Goal: Task Accomplishment & Management: Complete application form

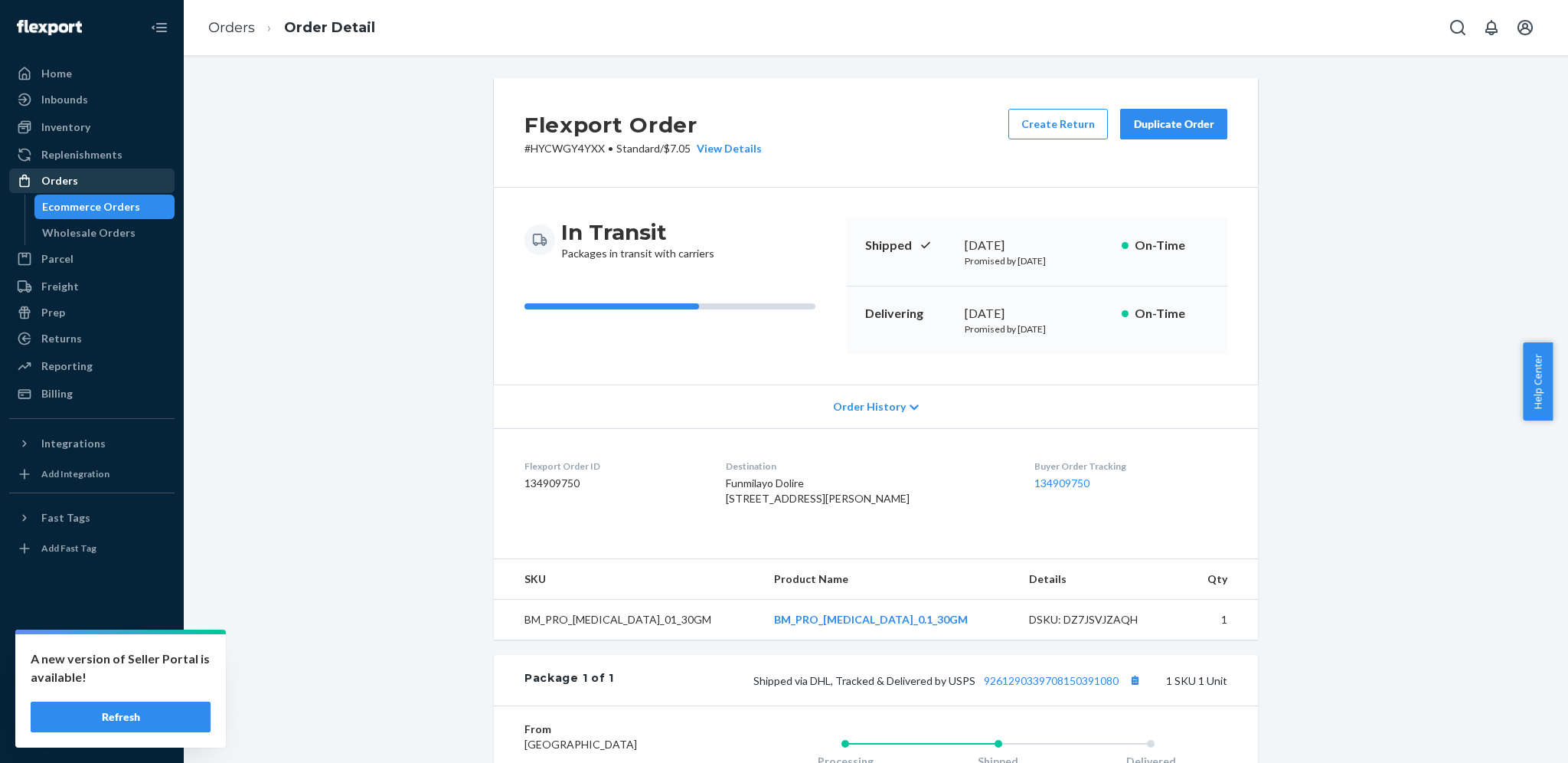
click at [116, 183] on div "Orders" at bounding box center [92, 181] width 162 height 21
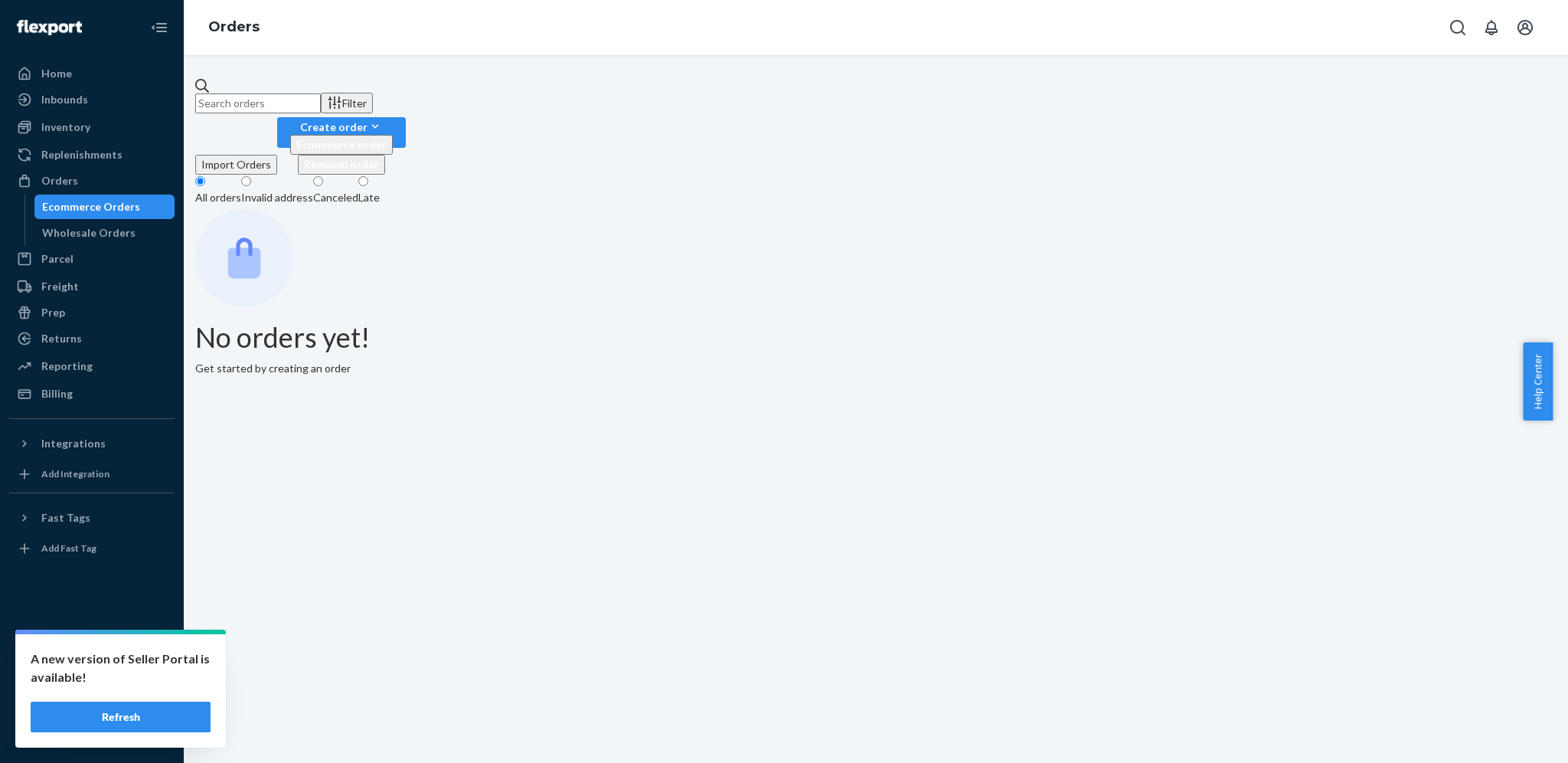
click at [299, 98] on input "text" at bounding box center [258, 103] width 126 height 20
paste input "Funmilayo Dolire"
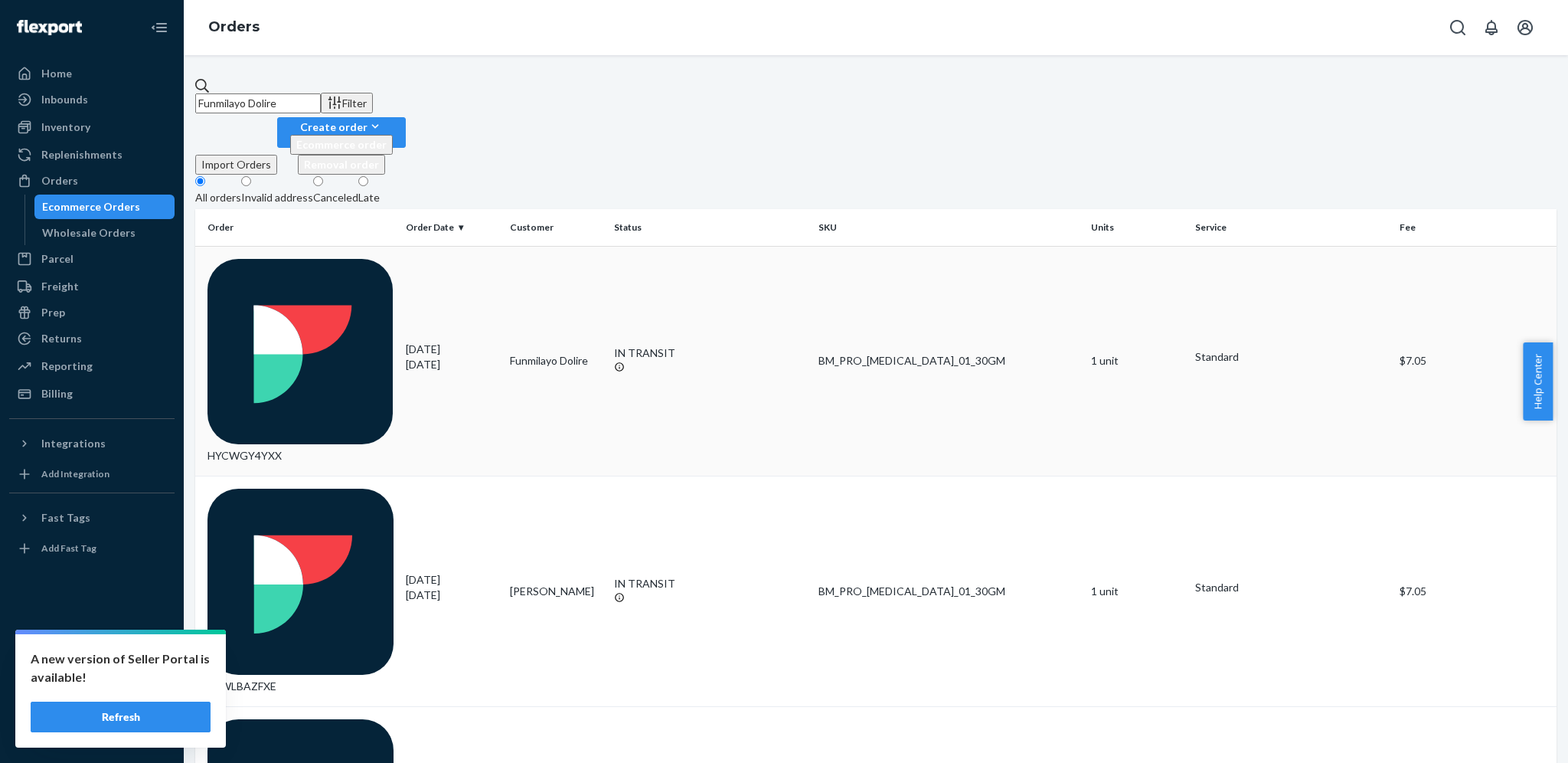
type input "Funmilayo Dolire"
click at [411, 342] on div "[DATE] [DATE]" at bounding box center [451, 357] width 92 height 31
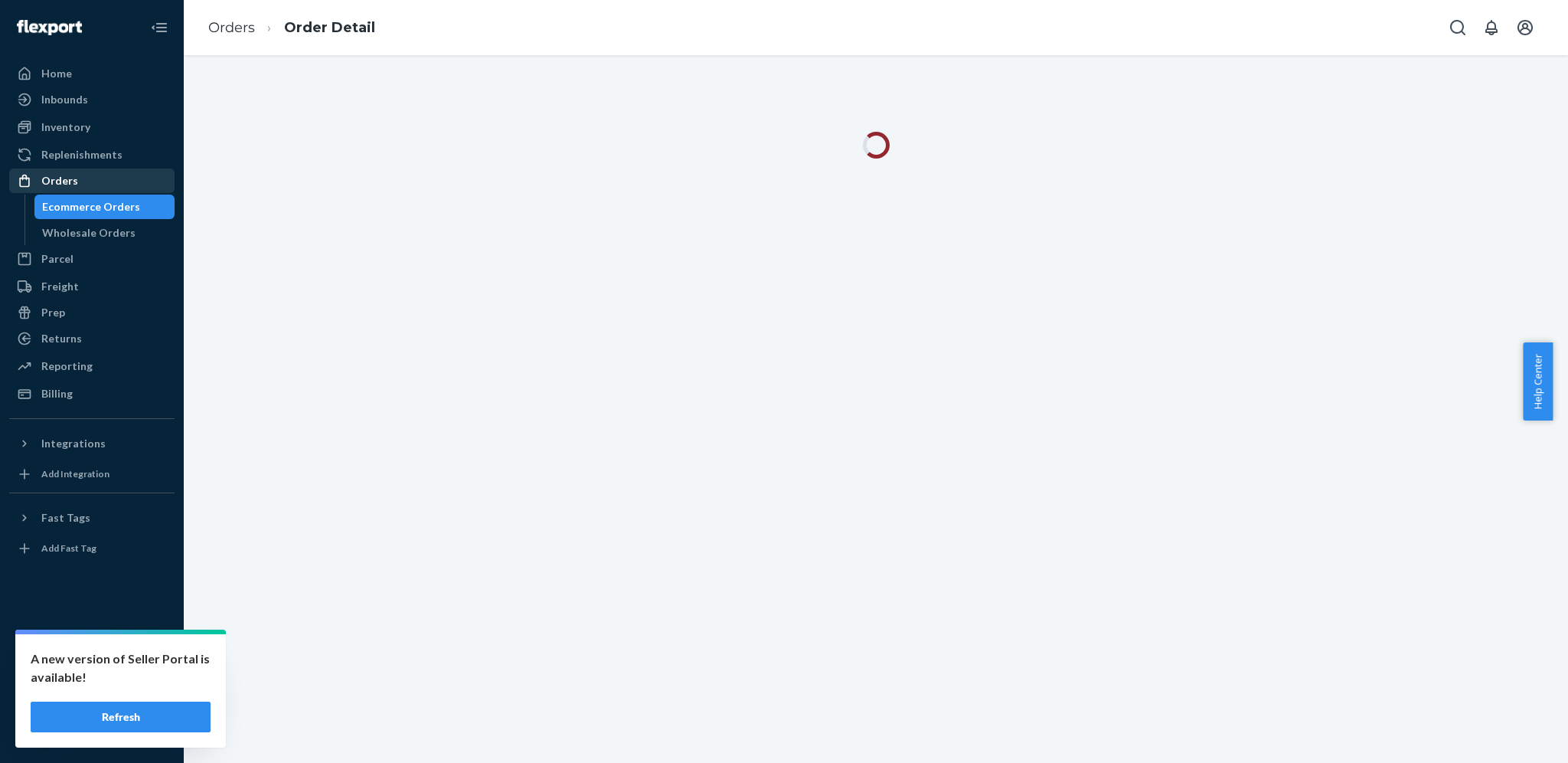
click at [126, 184] on div "Orders" at bounding box center [92, 181] width 162 height 21
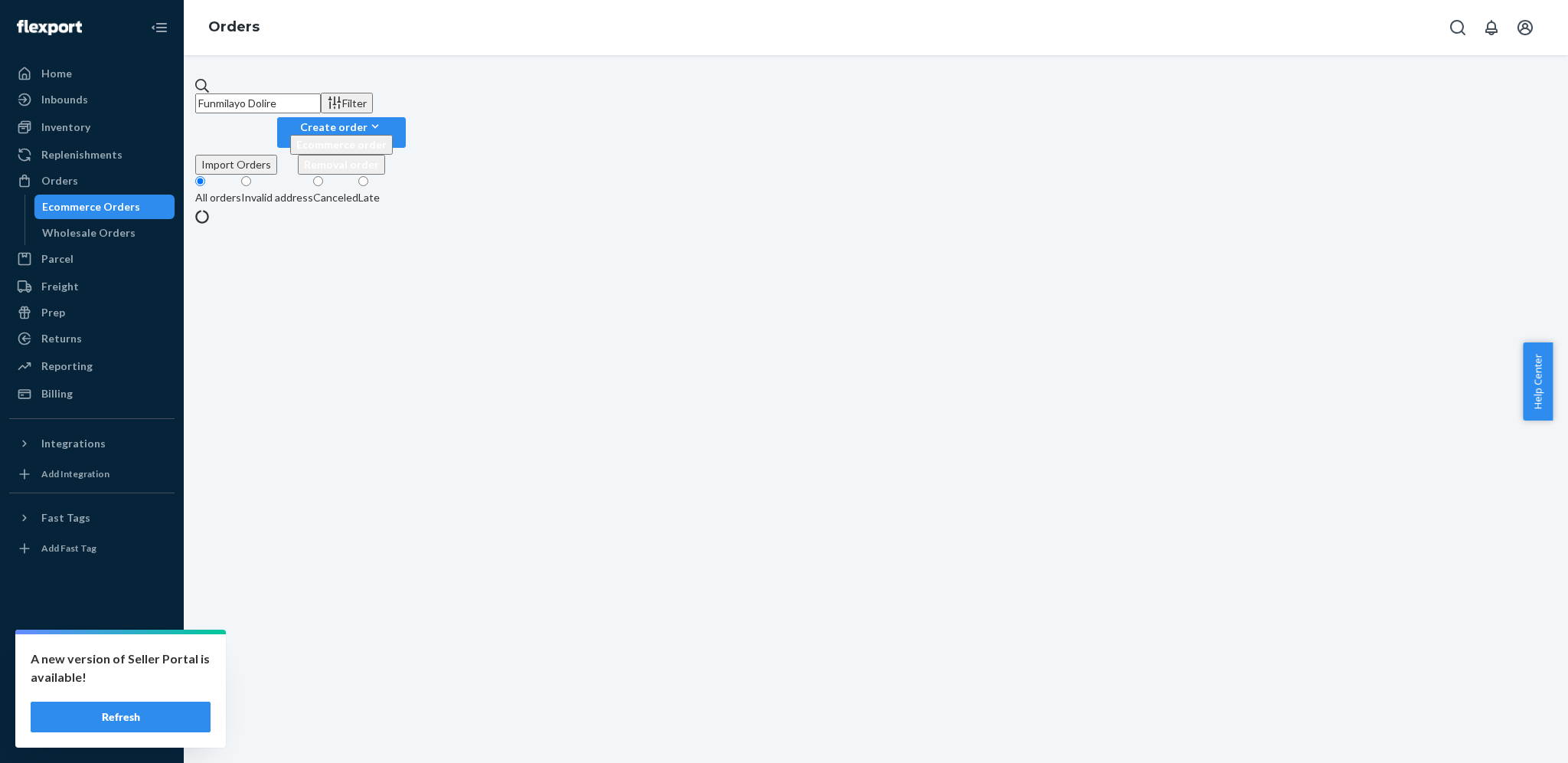
click at [321, 98] on input "Funmilayo Dolire" at bounding box center [258, 103] width 126 height 20
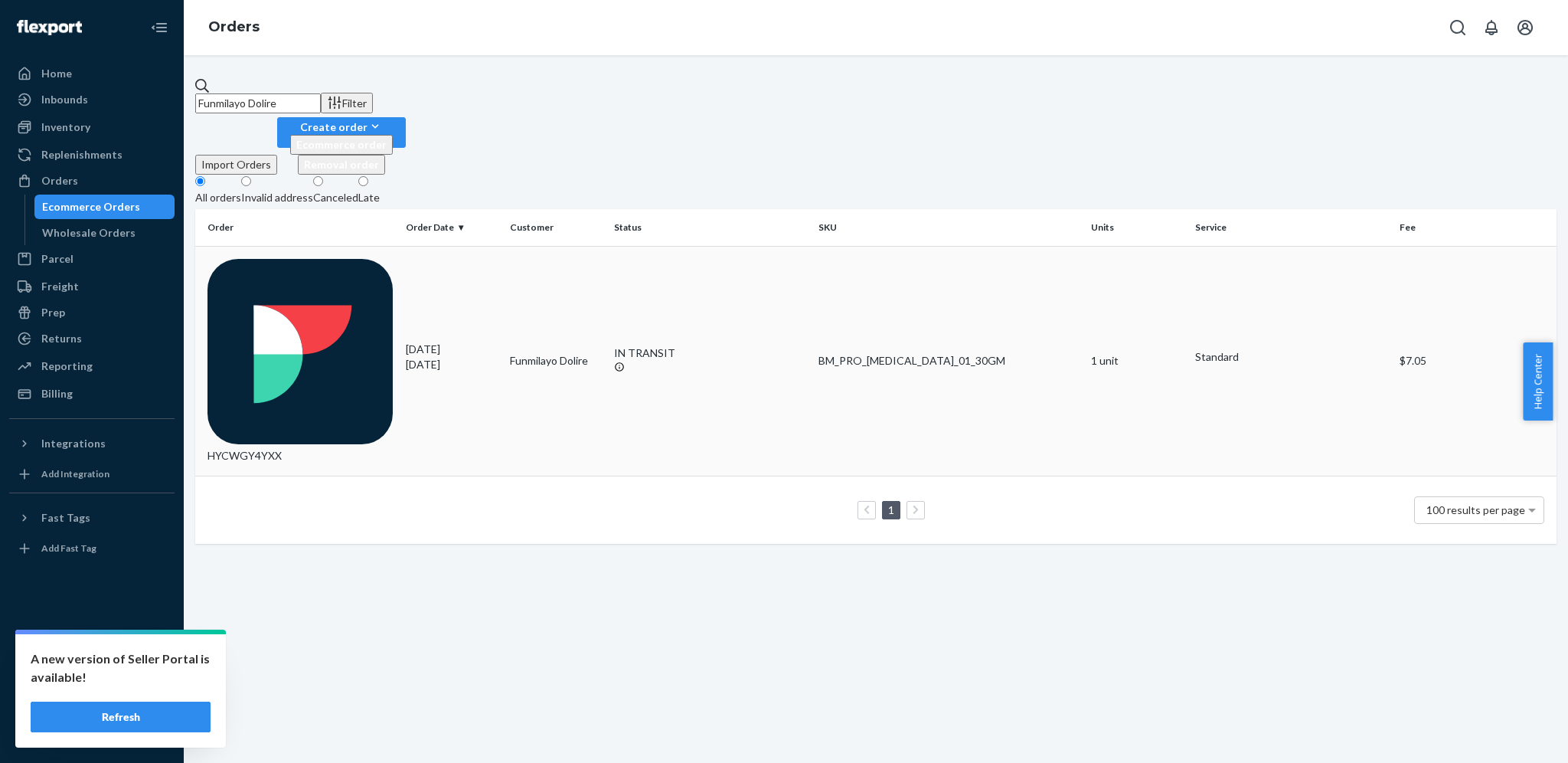
click at [447, 342] on div "[DATE] [DATE]" at bounding box center [451, 357] width 92 height 31
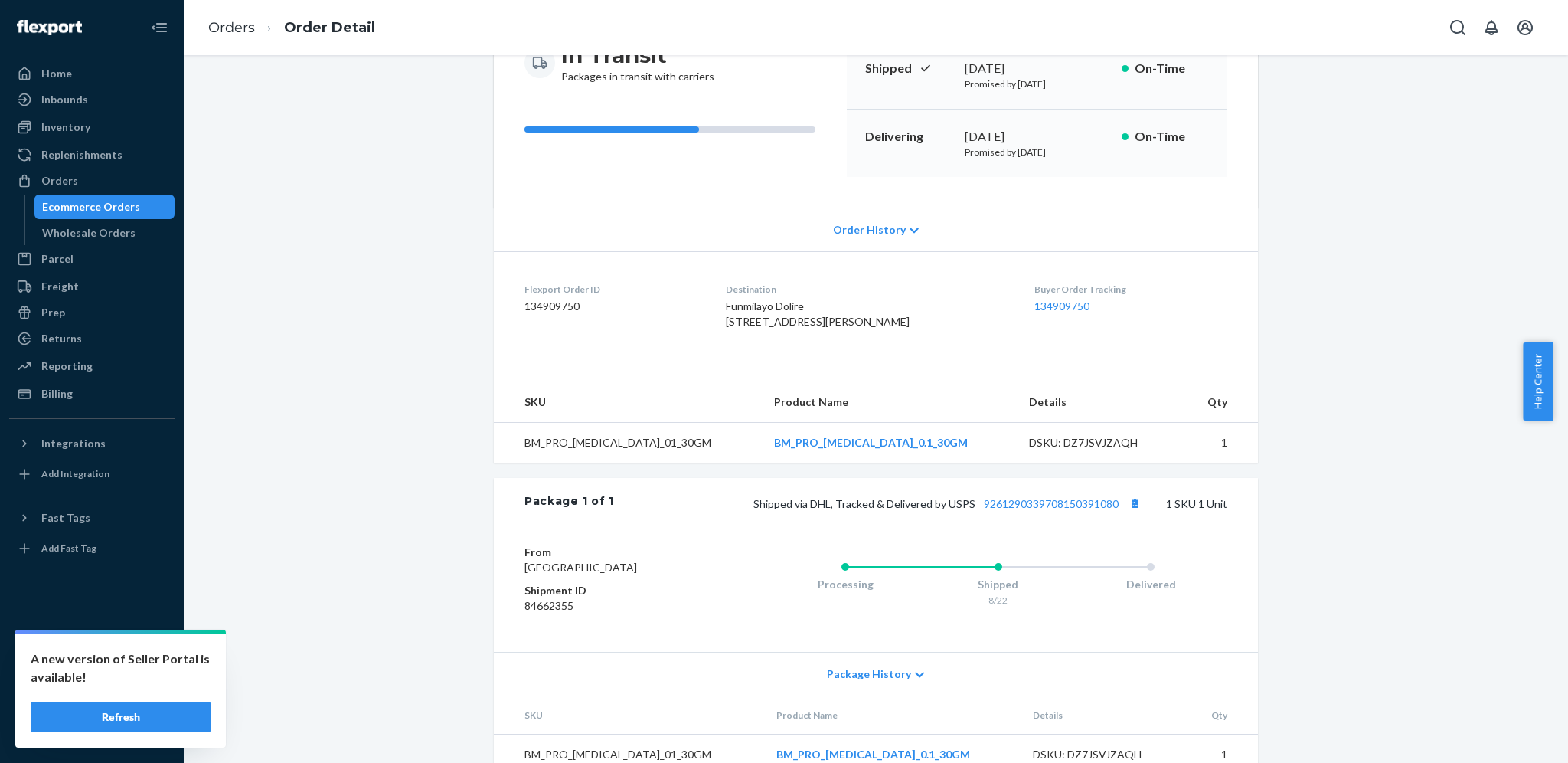
scroll to position [268, 0]
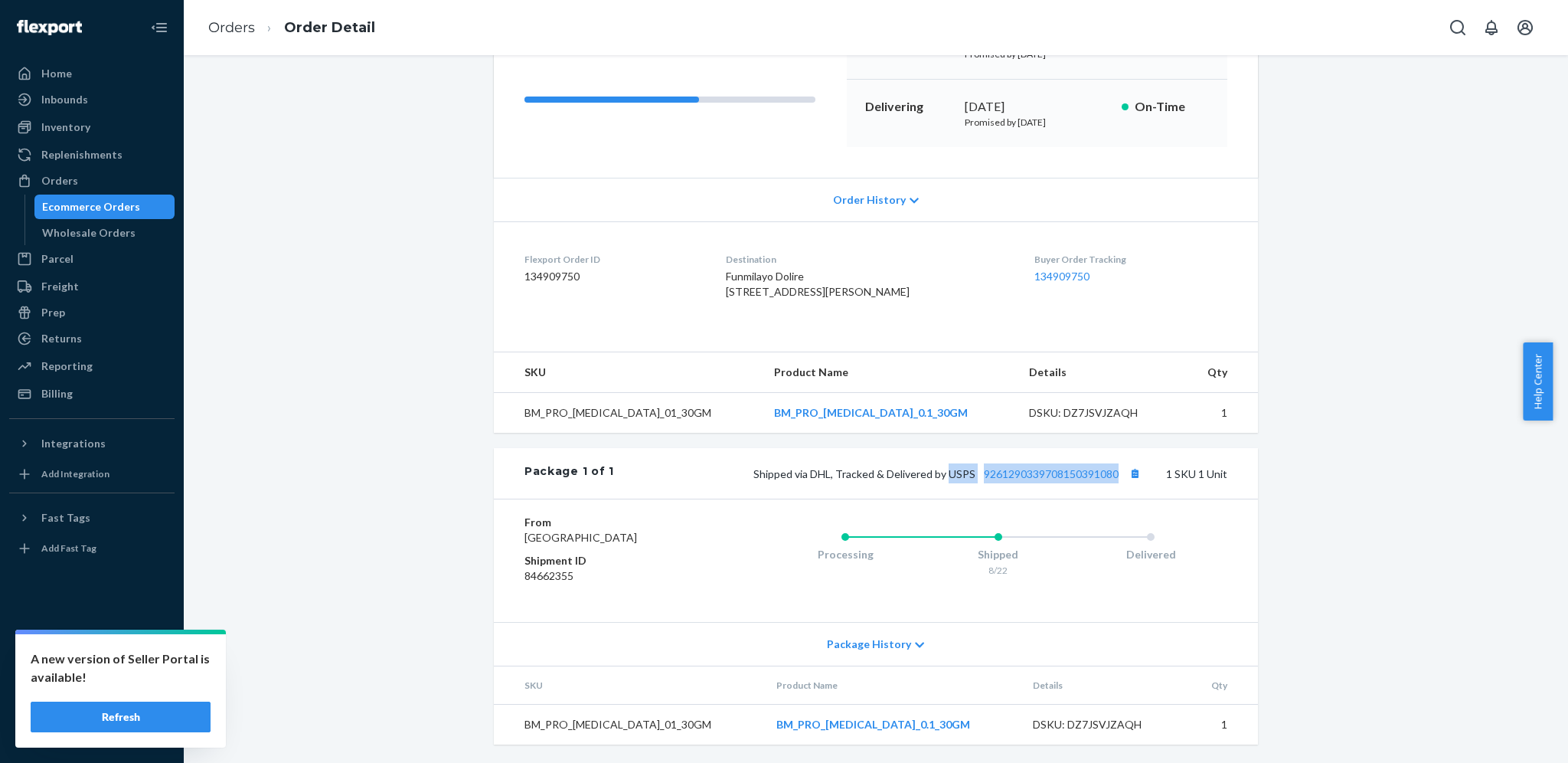
drag, startPoint x: 943, startPoint y: 463, endPoint x: 1110, endPoint y: 479, distance: 167.8
click at [1110, 479] on div "Package 1 of 1 Shipped via DHL, Tracked & Delivered by USPS 9261290339708150391…" at bounding box center [875, 473] width 764 height 50
copy span "USPS 9261290339708150391080"
click at [98, 186] on div "Orders" at bounding box center [92, 181] width 162 height 21
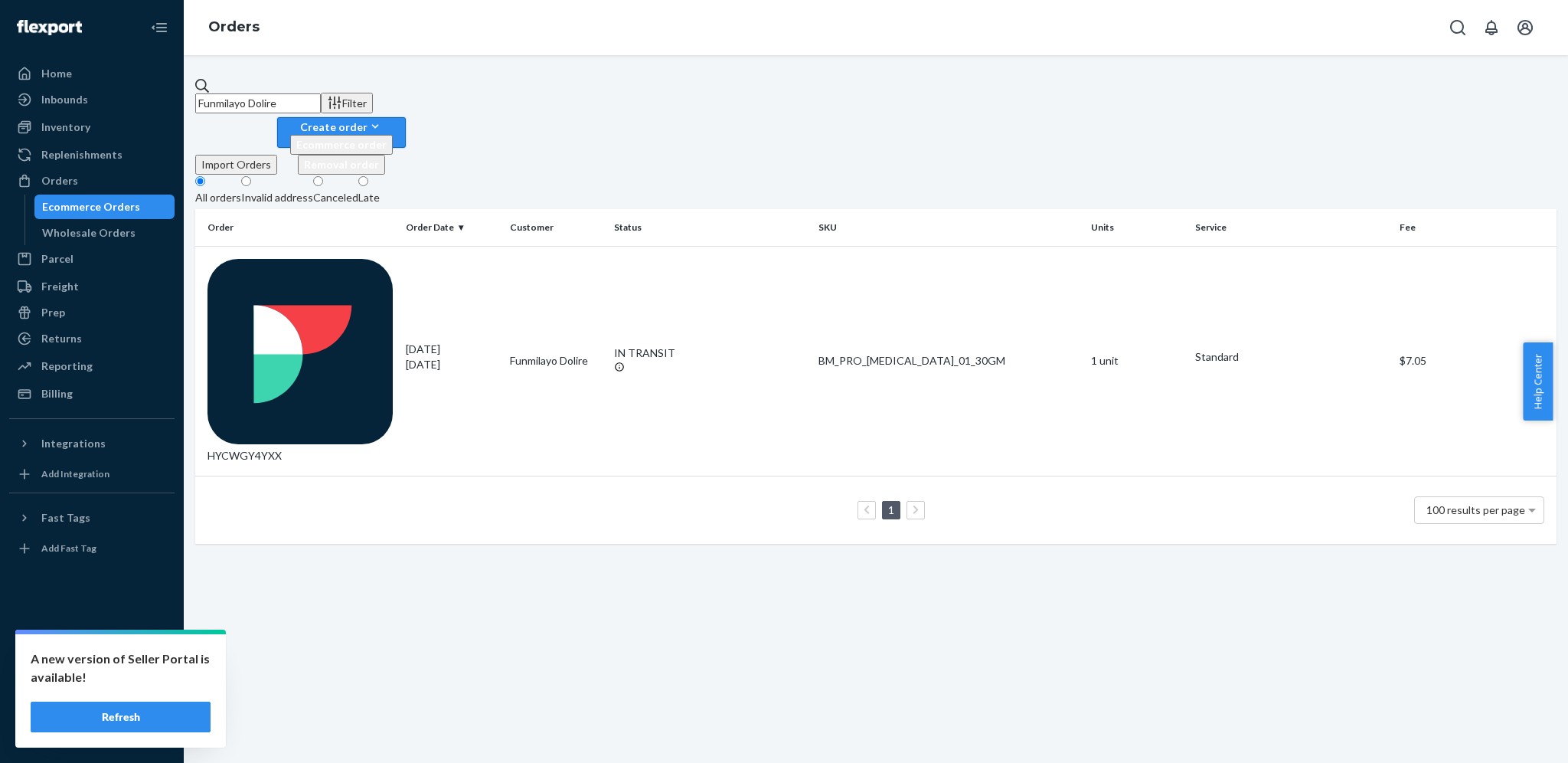
click at [393, 119] on div "Create order" at bounding box center [341, 127] width 102 height 16
click at [393, 135] on button "Ecommerce order" at bounding box center [341, 145] width 102 height 20
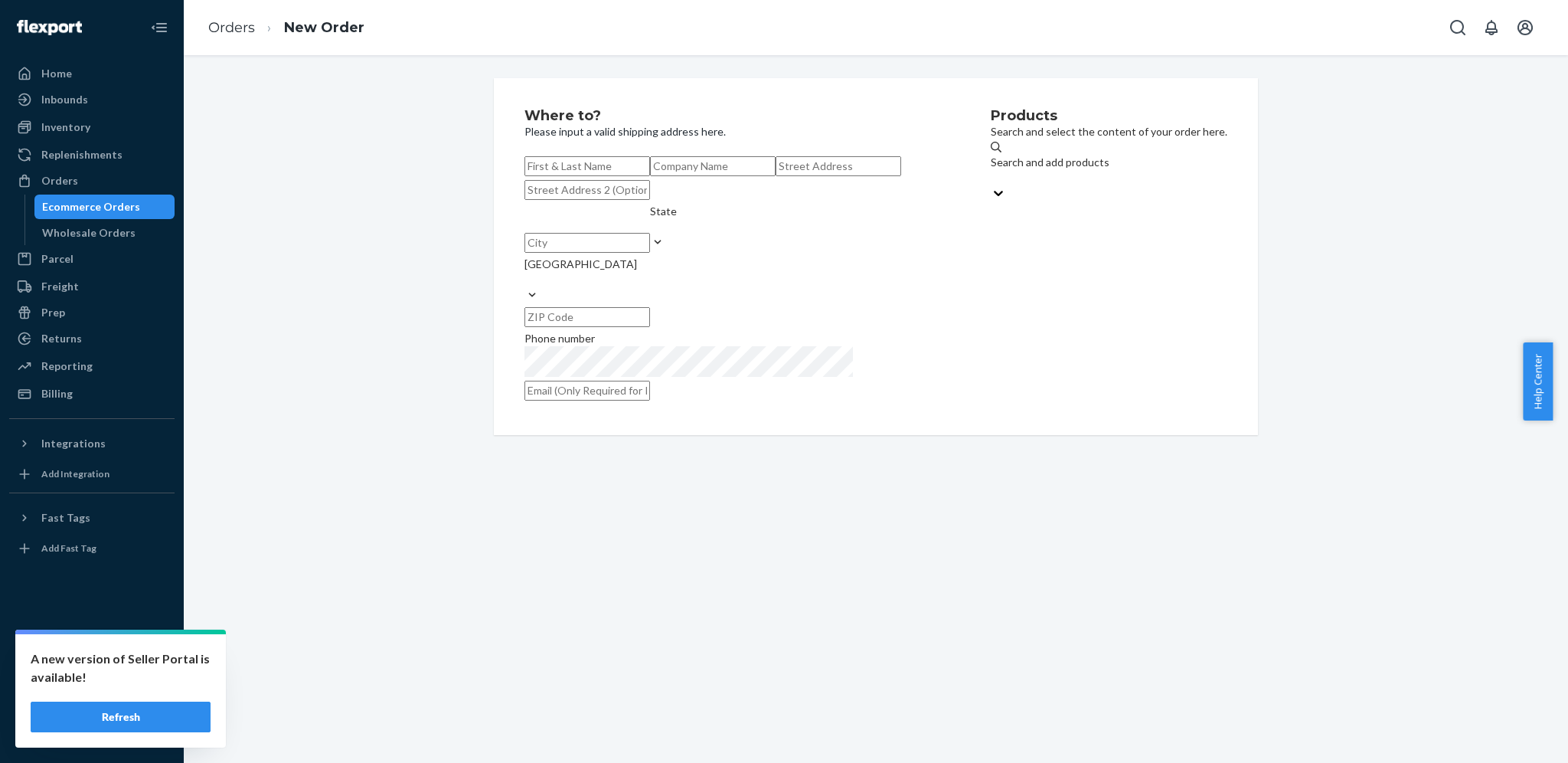
click at [650, 176] on input "text" at bounding box center [587, 166] width 126 height 20
type input "[PERSON_NAME]"
click at [775, 176] on input "text" at bounding box center [838, 166] width 126 height 20
paste input "104 N Piper Dr"
type input "104 N Piper Dr"
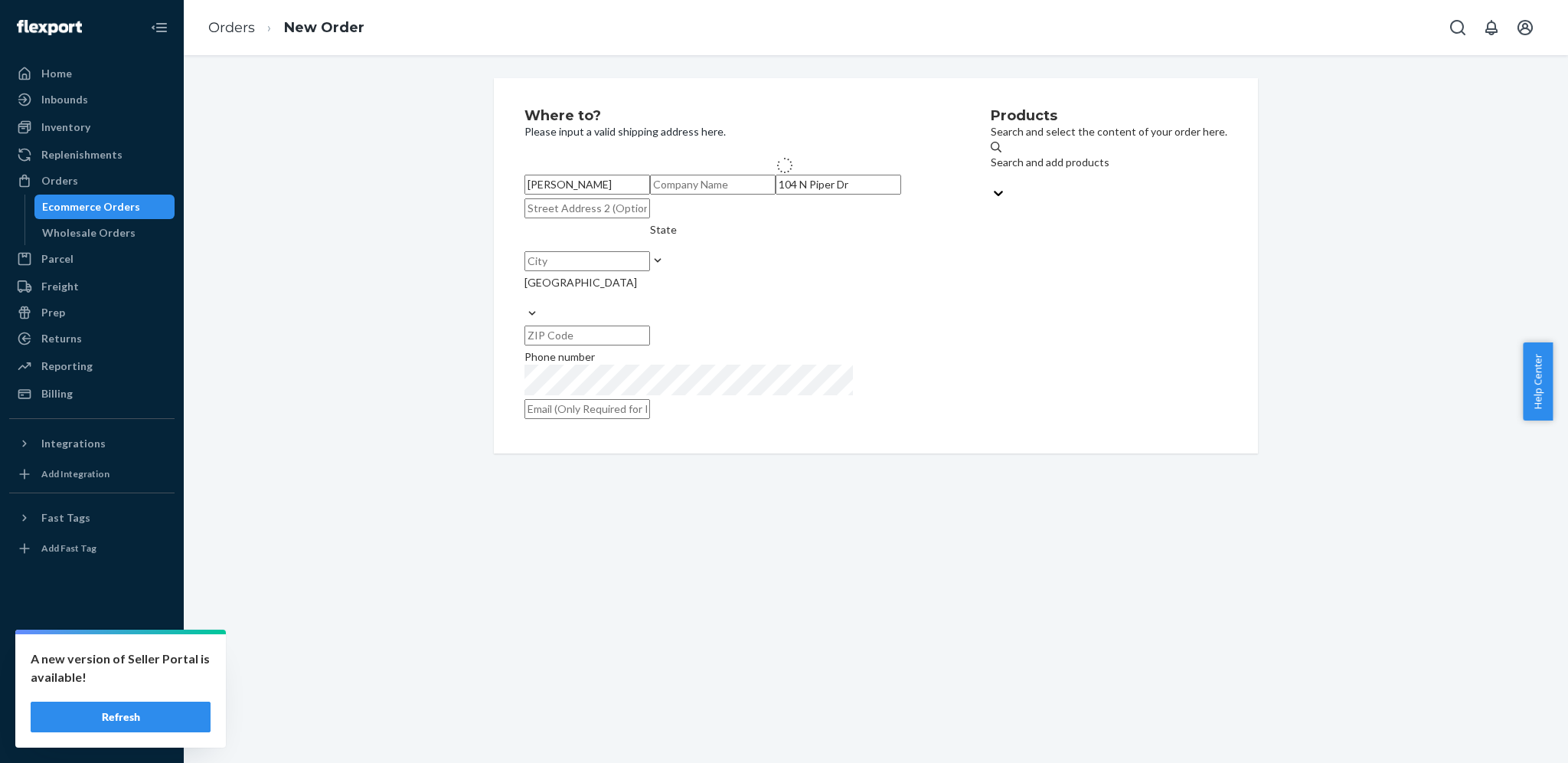
type input "[GEOGRAPHIC_DATA]"
type input "57110"
type input "104 N Piper Dr"
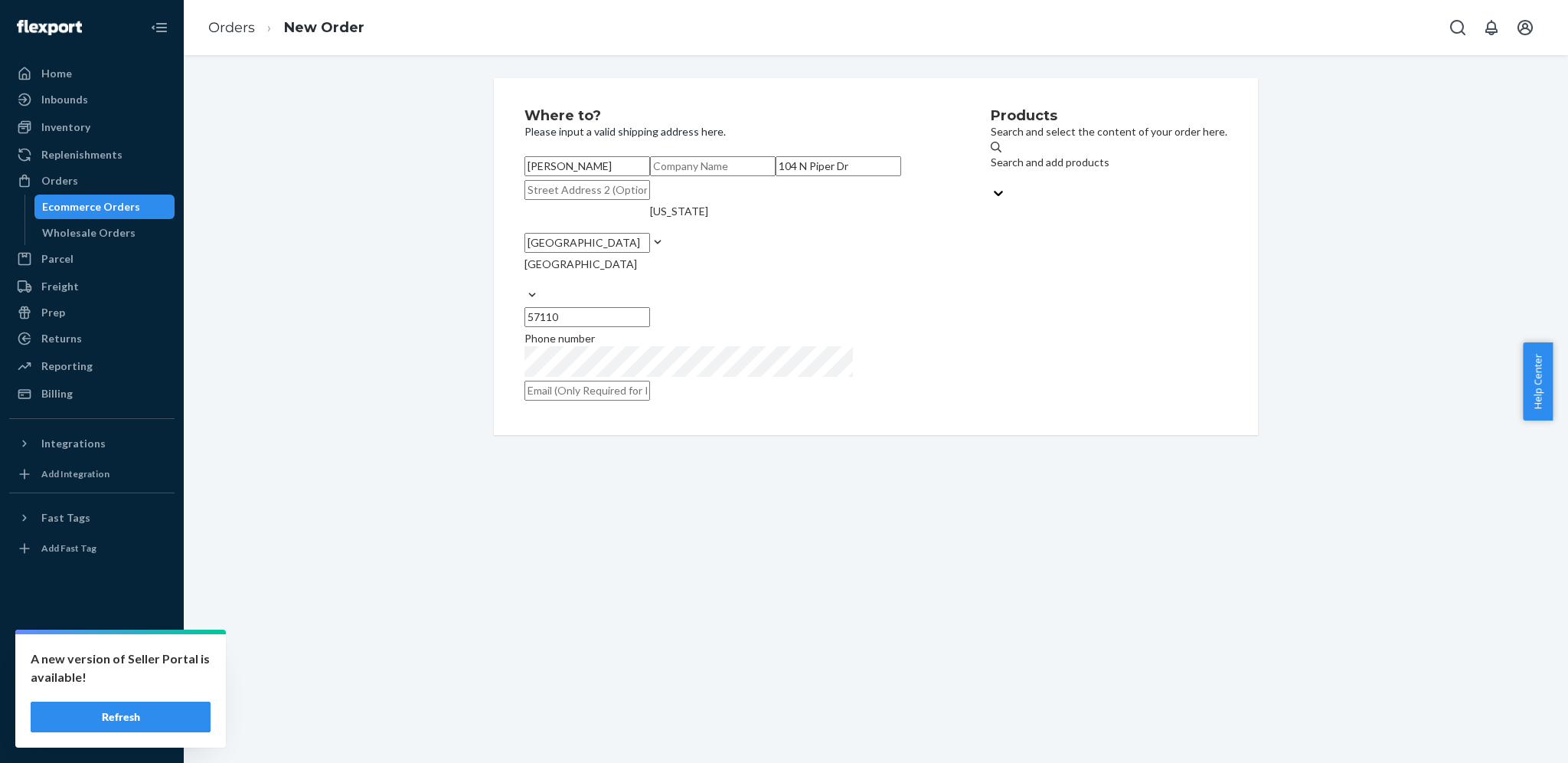
click at [991, 405] on div "Products Search and select the content of your order here. Search and add produ…" at bounding box center [1108, 257] width 237 height 296
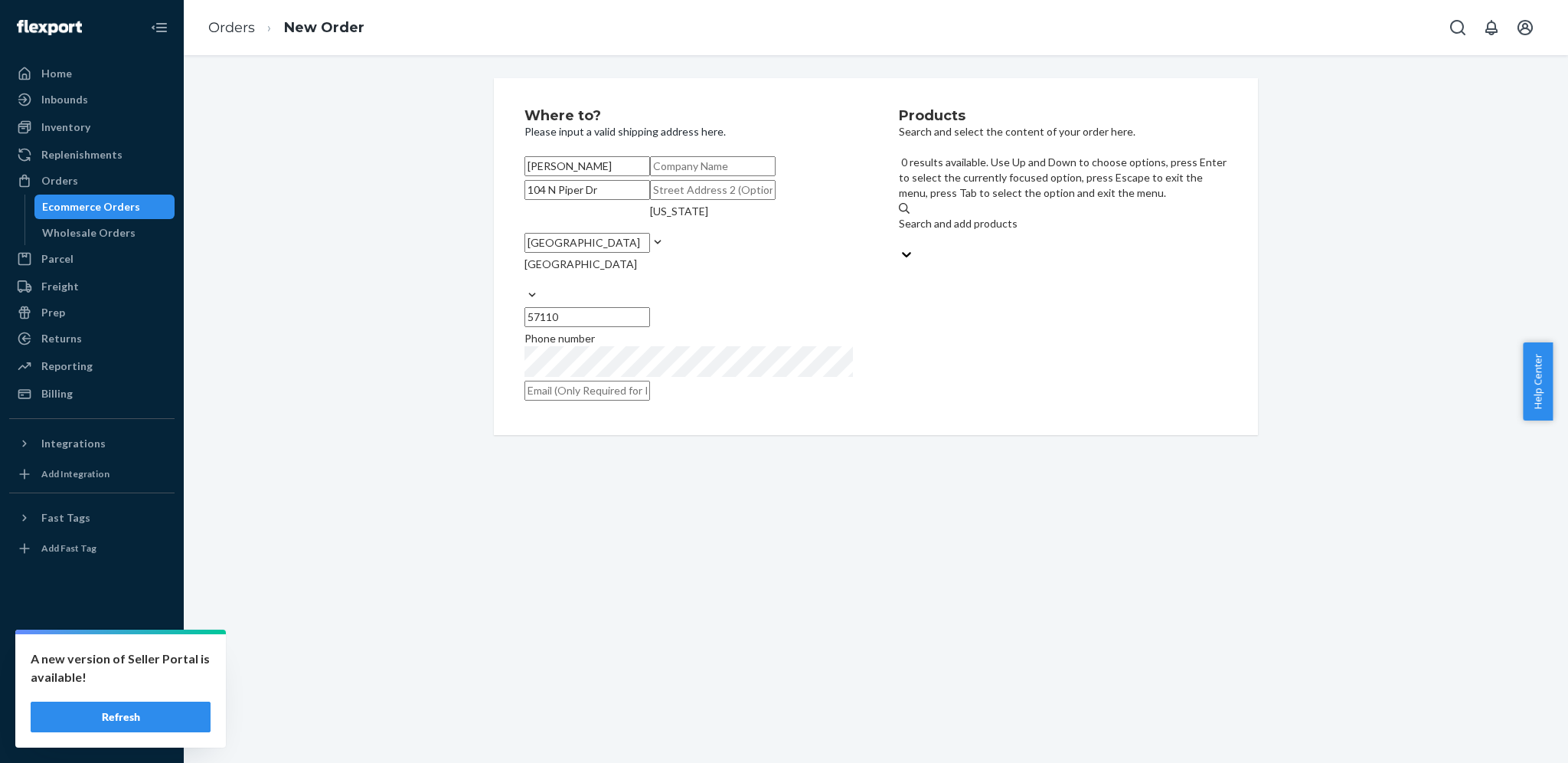
click at [971, 216] on div "Search and add products" at bounding box center [1063, 232] width 328 height 31
click at [900, 231] on input "0 results available. Use Up and Down to choose options, press Enter to select t…" at bounding box center [900, 239] width 2 height 15
type input "0.1"
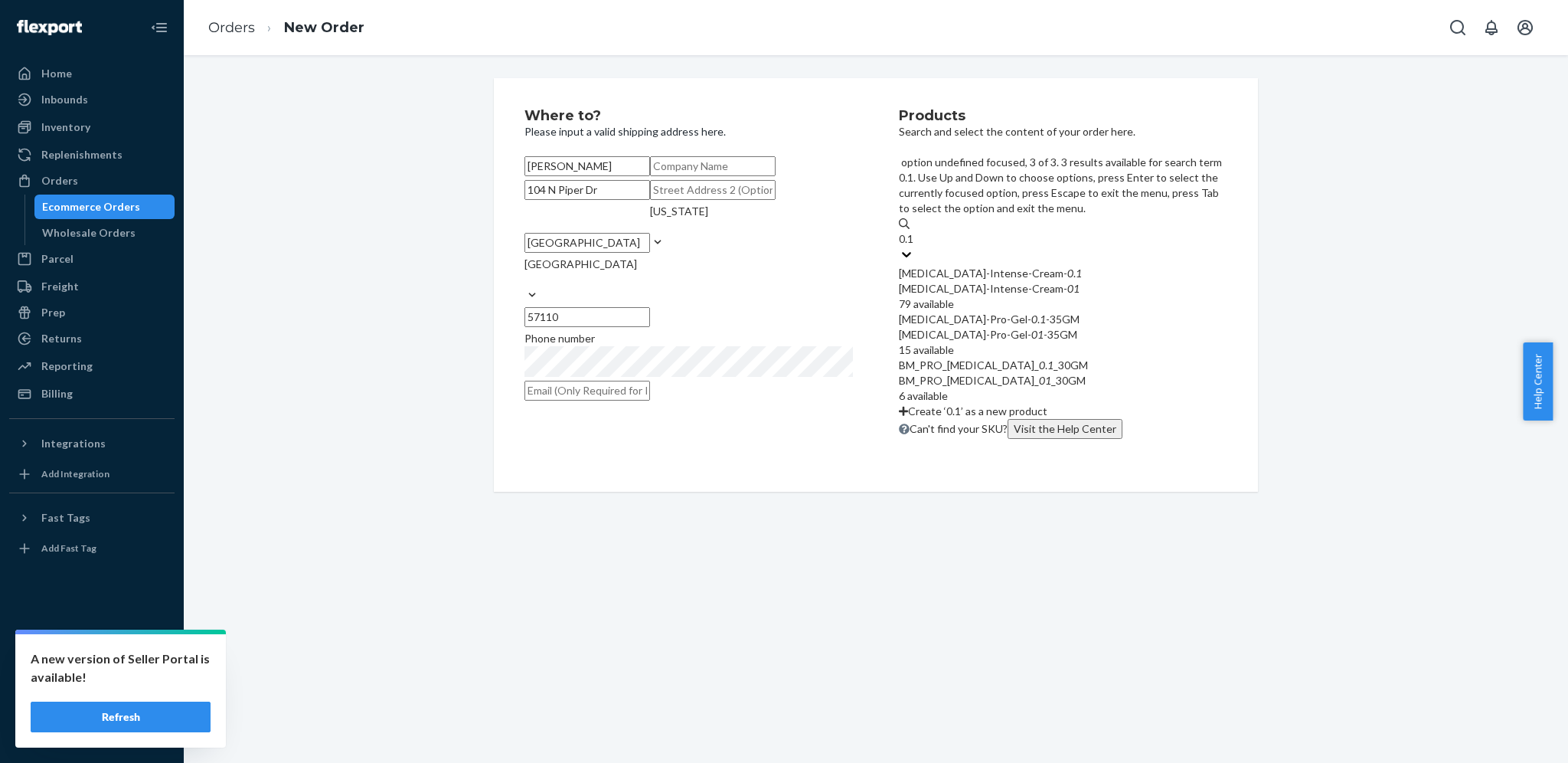
click at [982, 357] on div "BM_PRO_[MEDICAL_DATA]_ 0 . 1 _30GM BM_PRO_[MEDICAL_DATA]_ 01 _30GM 6 available" at bounding box center [1063, 381] width 328 height 46
click at [914, 246] on input "0.1" at bounding box center [907, 239] width 16 height 15
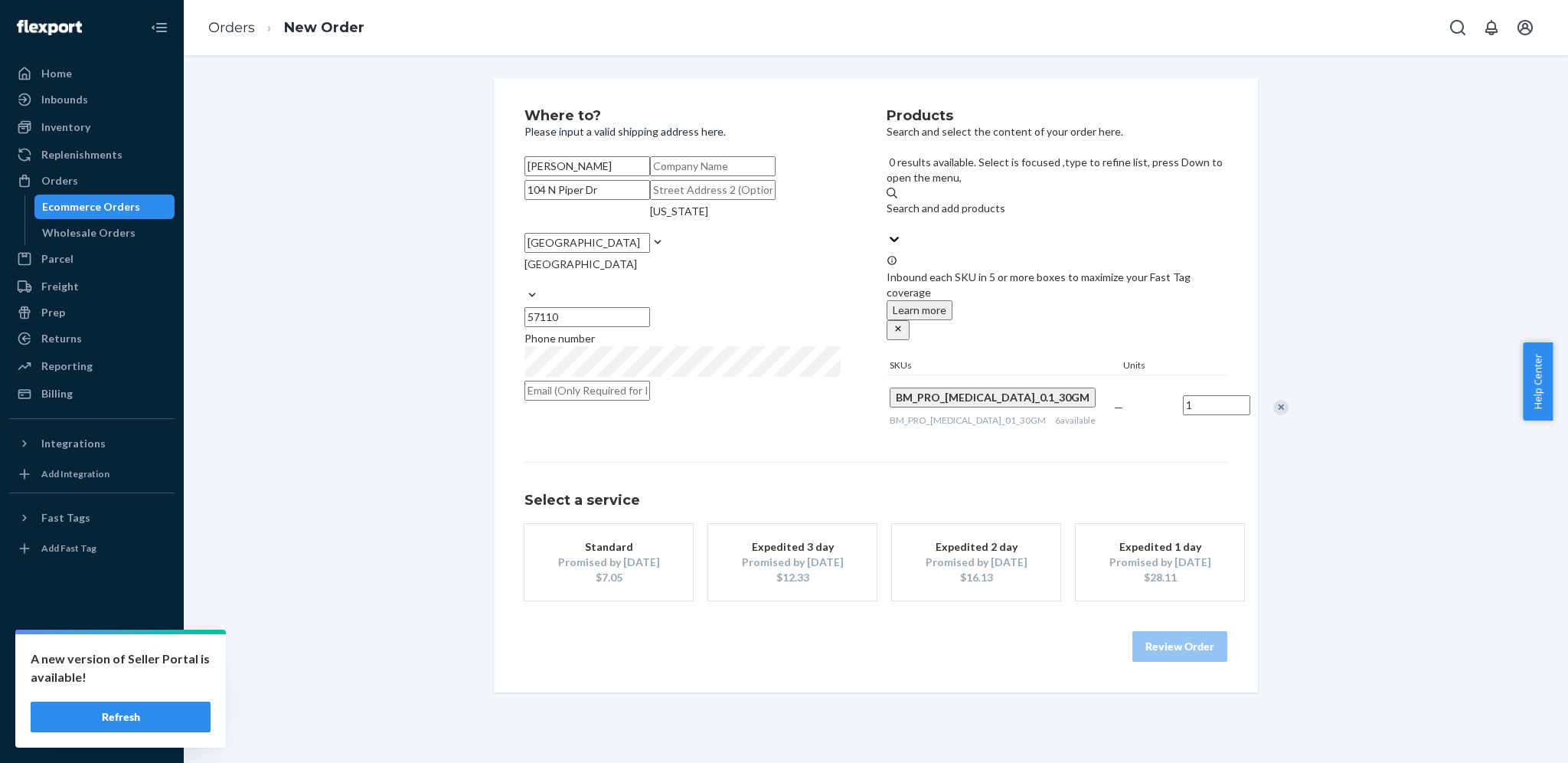
click at [610, 570] on div "Promised by [DATE]" at bounding box center [608, 562] width 123 height 15
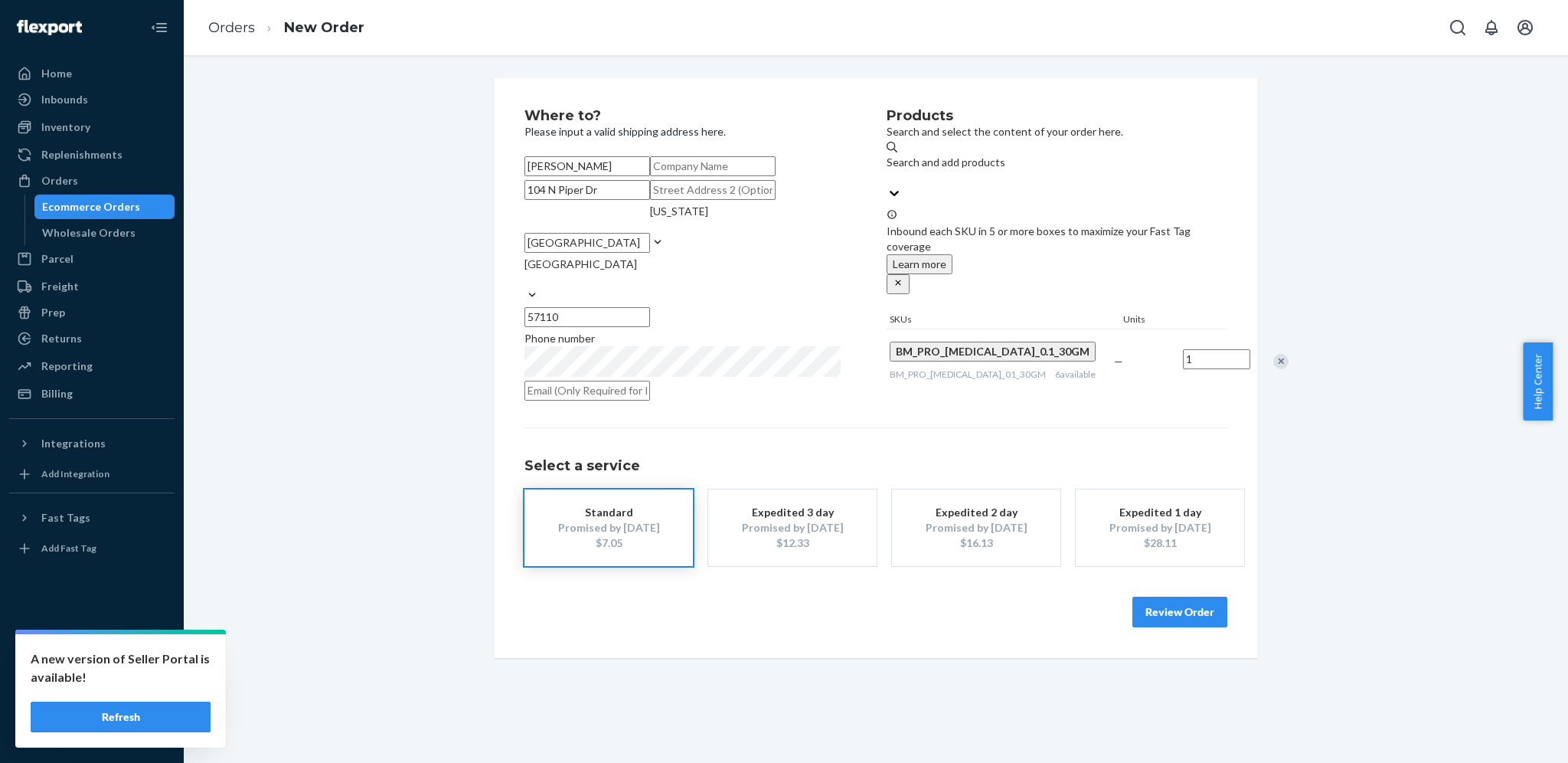
click at [1157, 627] on button "Review Order" at bounding box center [1179, 612] width 95 height 31
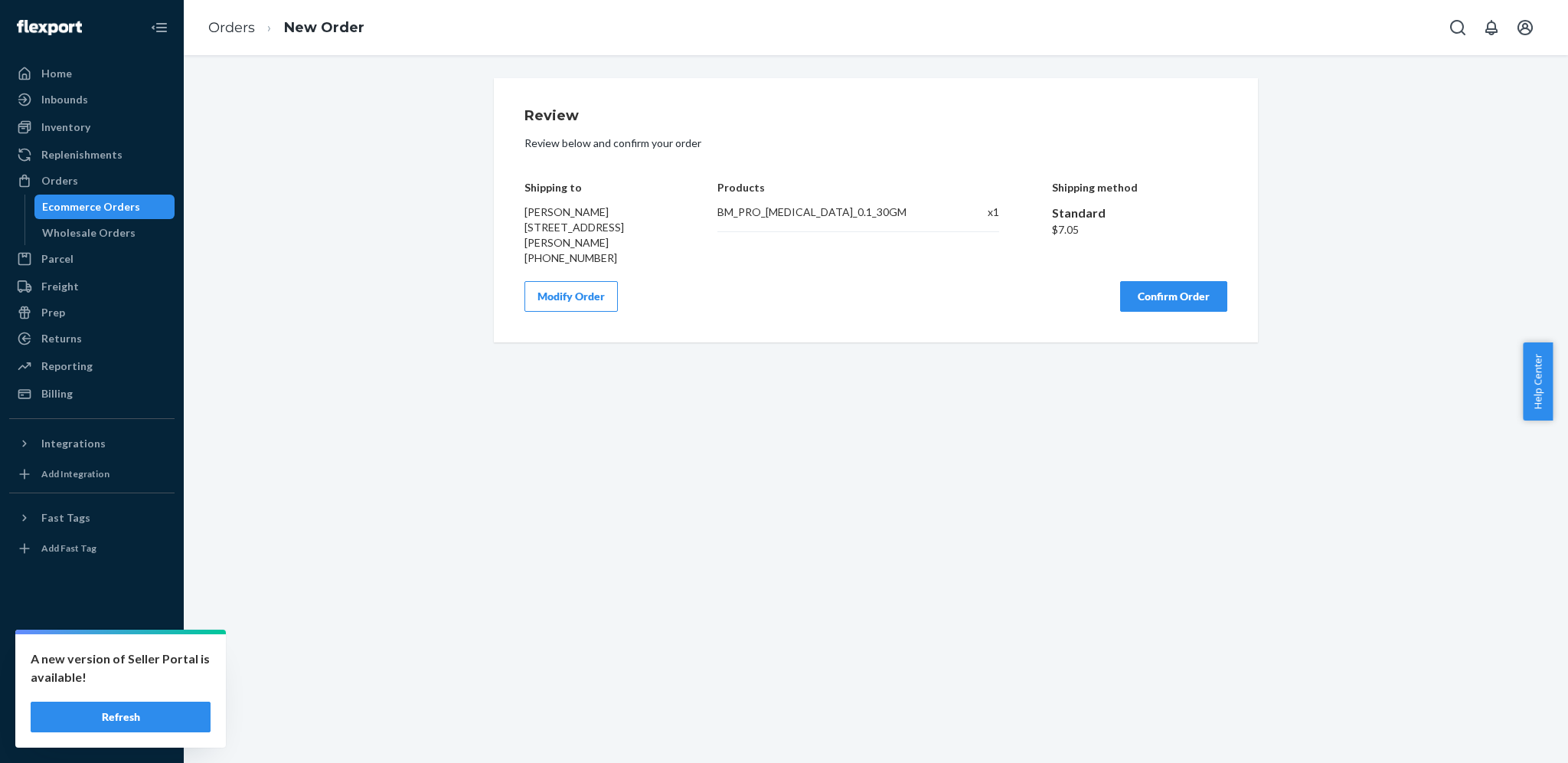
click at [1059, 236] on div "$7.05" at bounding box center [1139, 230] width 176 height 15
copy div "7.05"
click at [917, 306] on div "Modify Order Confirm Order" at bounding box center [876, 297] width 703 height 31
click at [1120, 292] on button "Confirm Order" at bounding box center [1173, 297] width 107 height 31
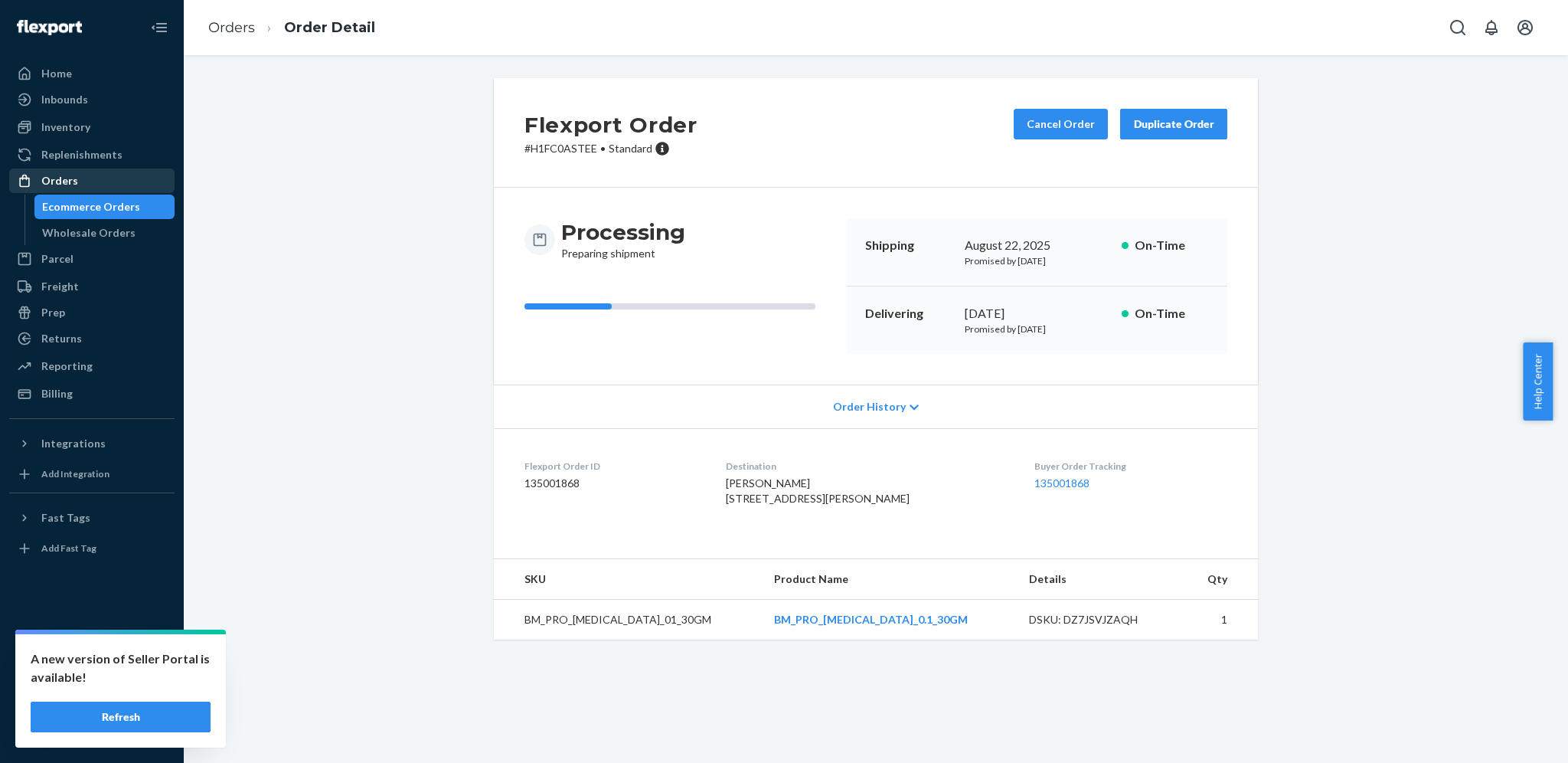
click at [90, 176] on div "Orders" at bounding box center [92, 181] width 162 height 21
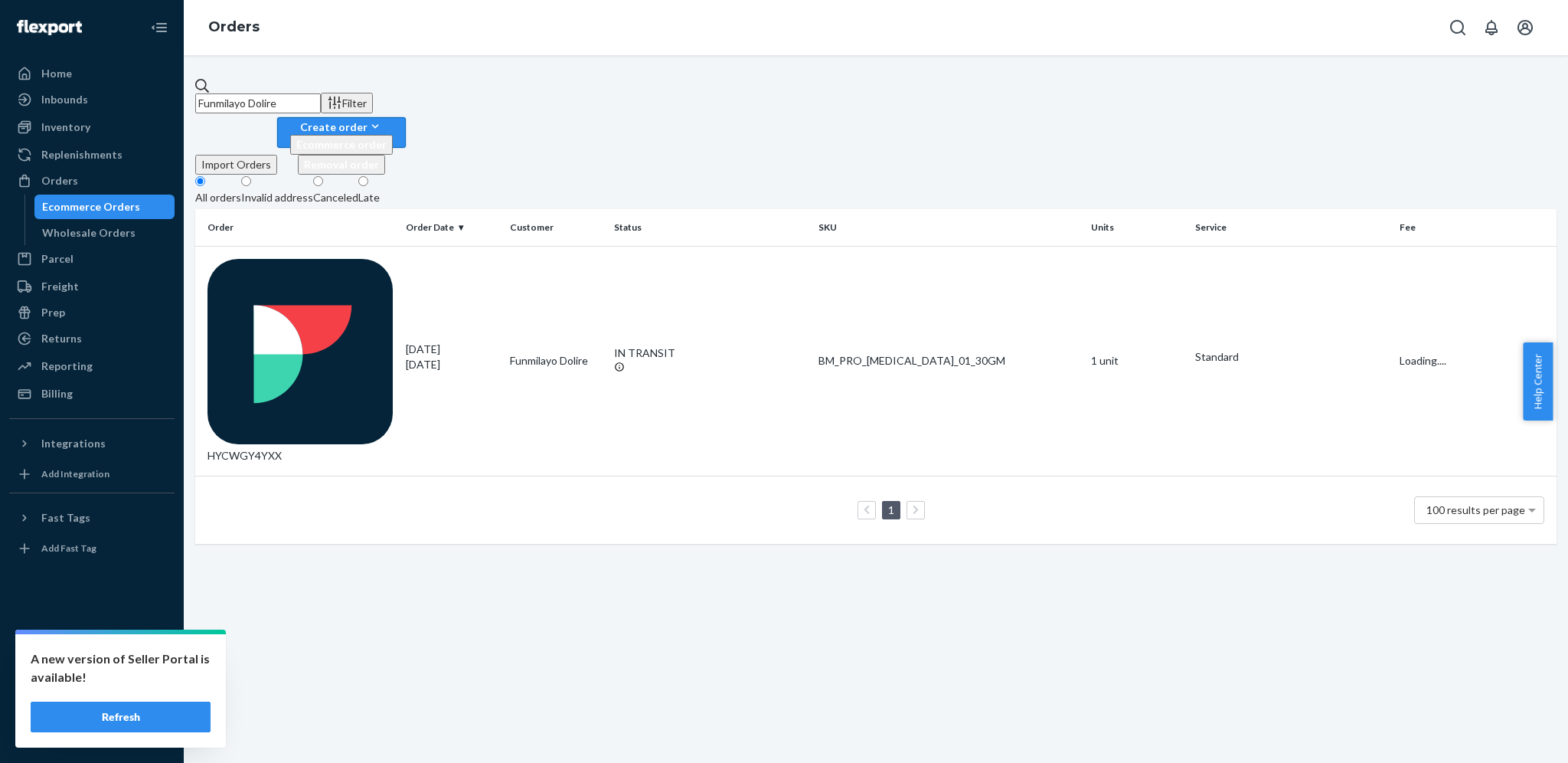
click at [393, 119] on div "Create order" at bounding box center [341, 127] width 102 height 16
click at [386, 138] on span "Ecommerce order" at bounding box center [342, 144] width 91 height 13
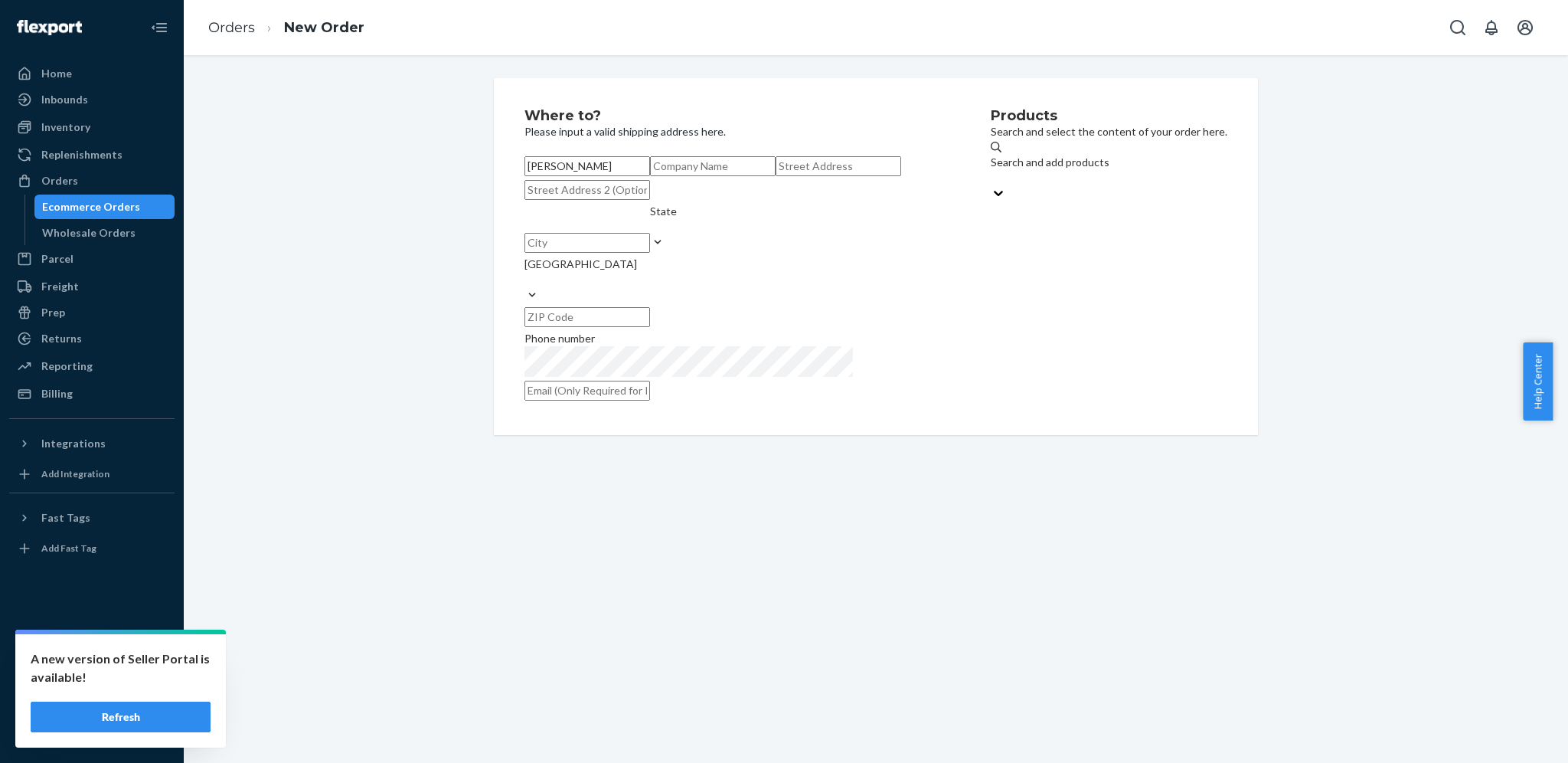
type input "[PERSON_NAME]"
click at [775, 176] on input "text" at bounding box center [838, 166] width 126 height 20
paste input "[STREET_ADDRESS][PERSON_NAME]"
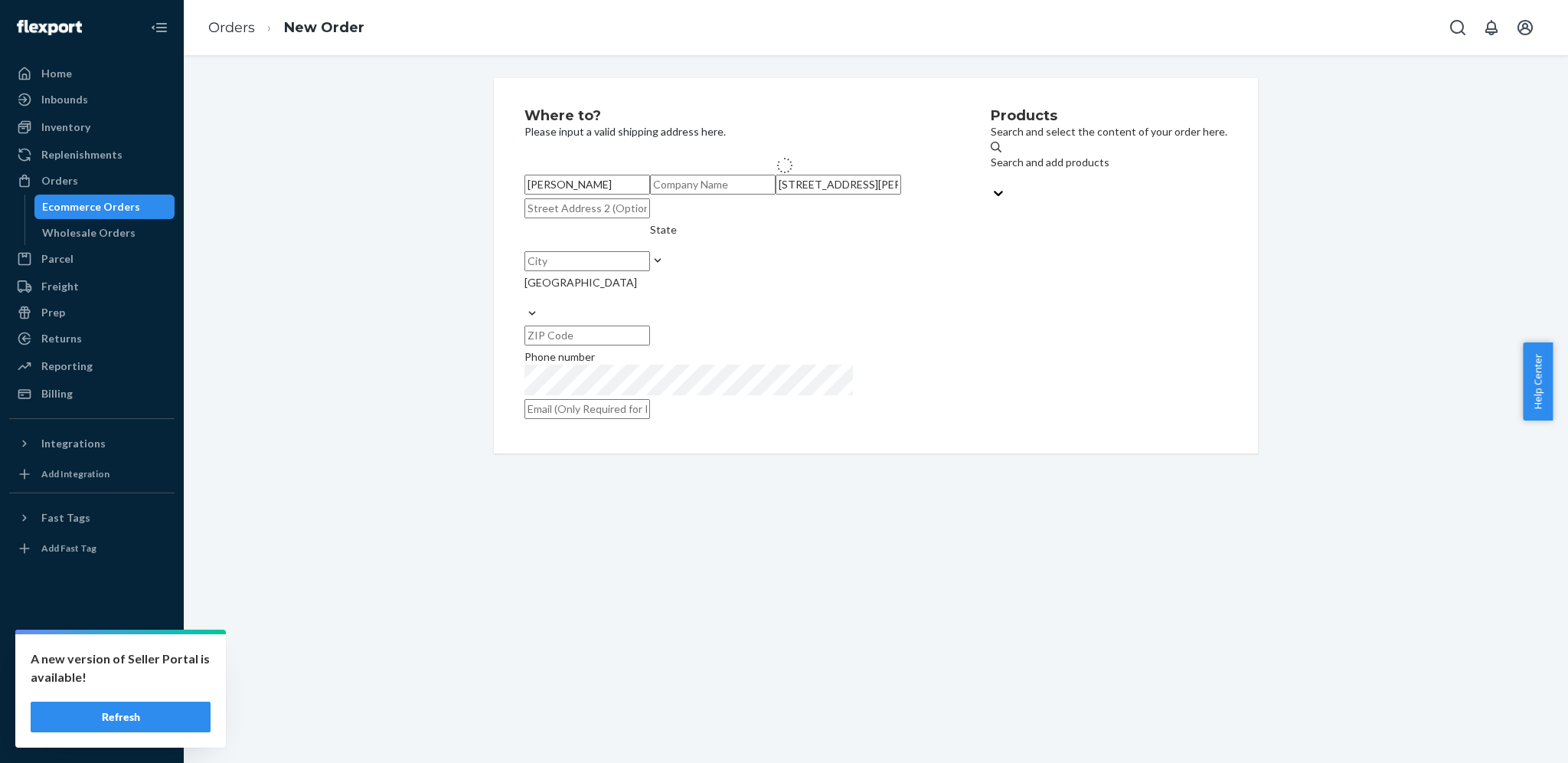
type input "[STREET_ADDRESS][PERSON_NAME]"
type input "[PERSON_NAME]"
type input "33548"
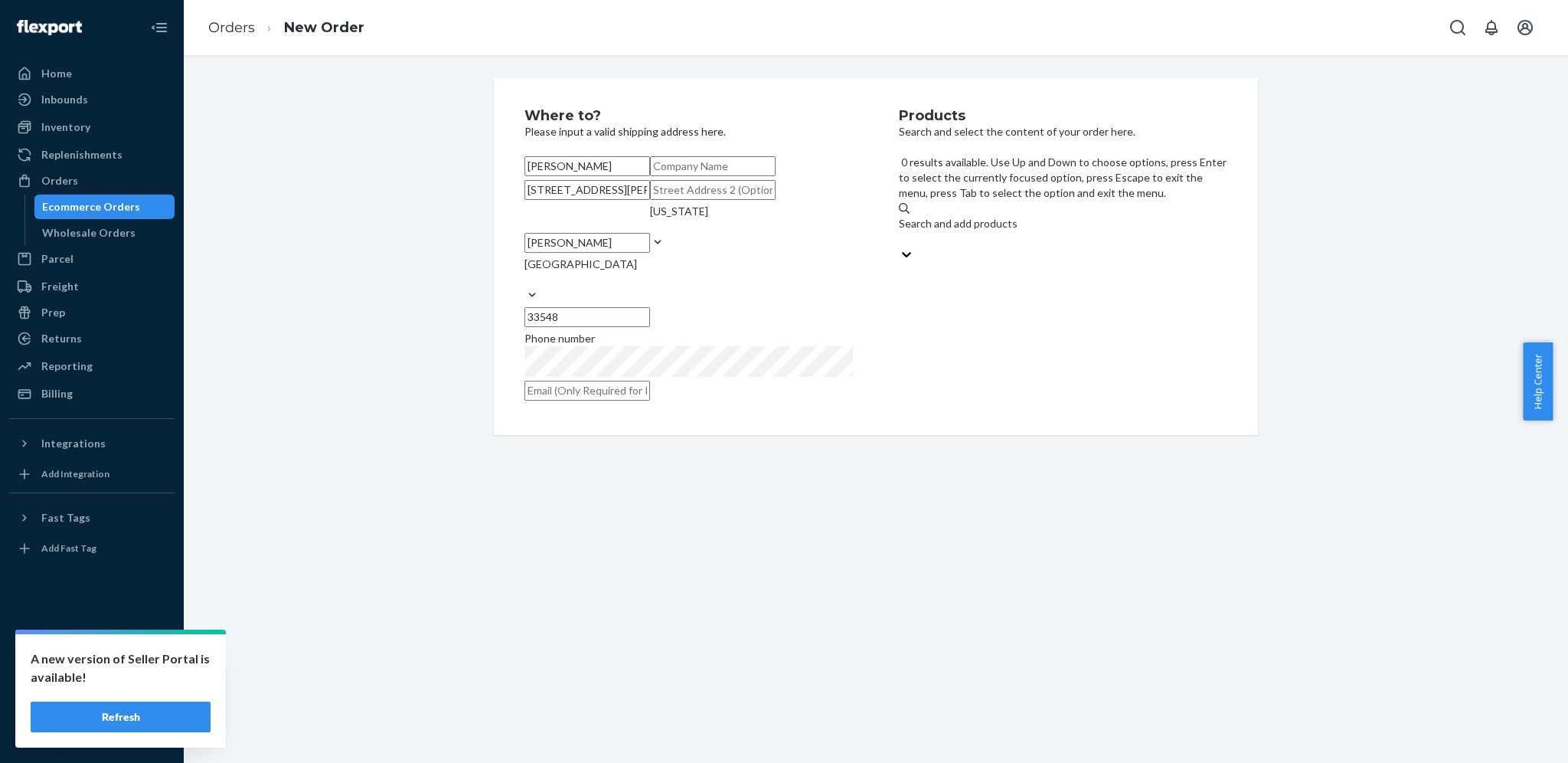
click at [984, 216] on div "Search and add products" at bounding box center [1063, 232] width 328 height 31
click at [900, 231] on input "0 results available. Use Up and Down to choose options, press Enter to select t…" at bounding box center [900, 239] width 2 height 15
type input "0.1"
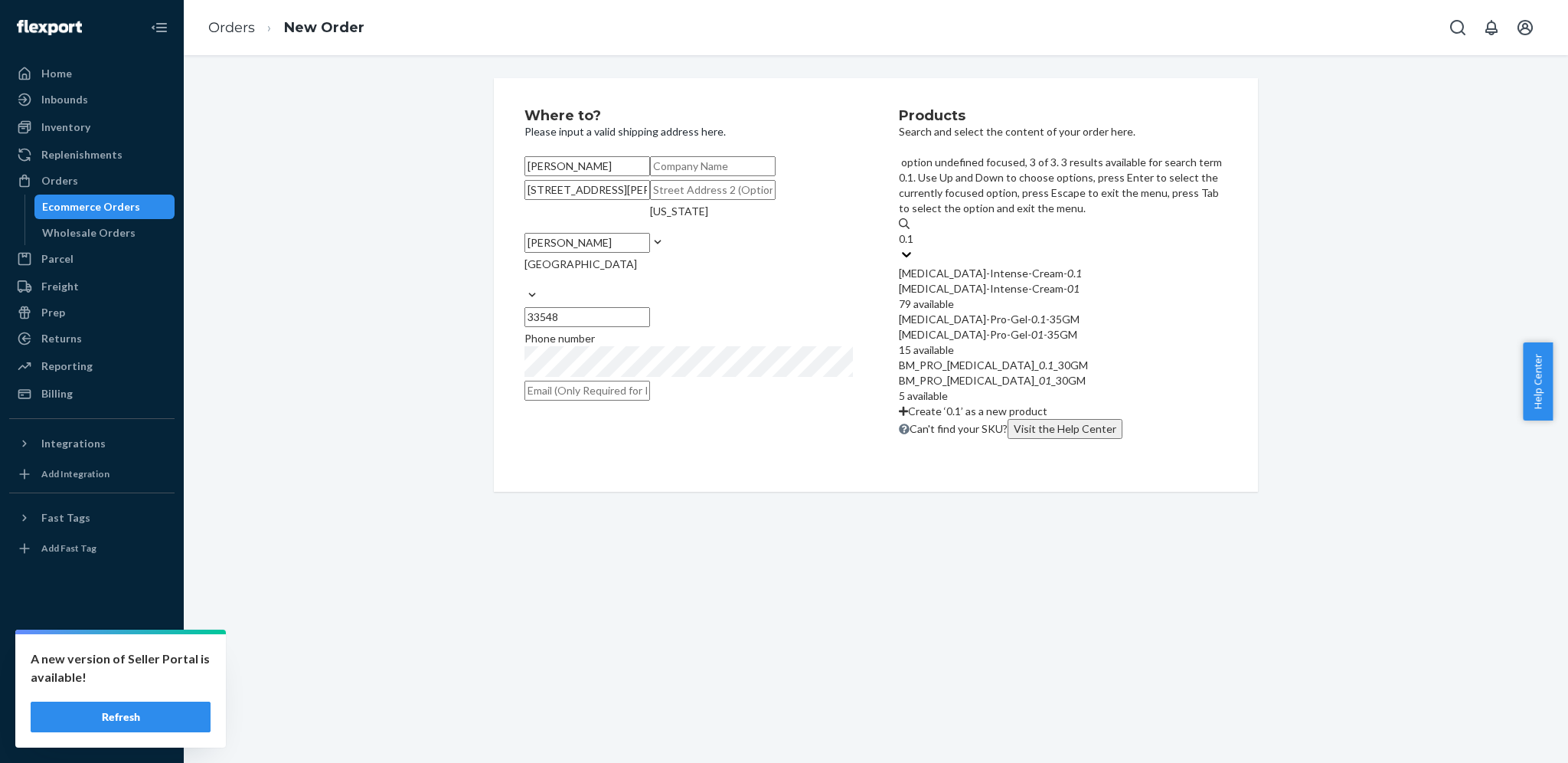
click at [1039, 358] on em "0" at bounding box center [1042, 364] width 6 height 13
click at [914, 246] on input "0.1" at bounding box center [907, 239] width 16 height 15
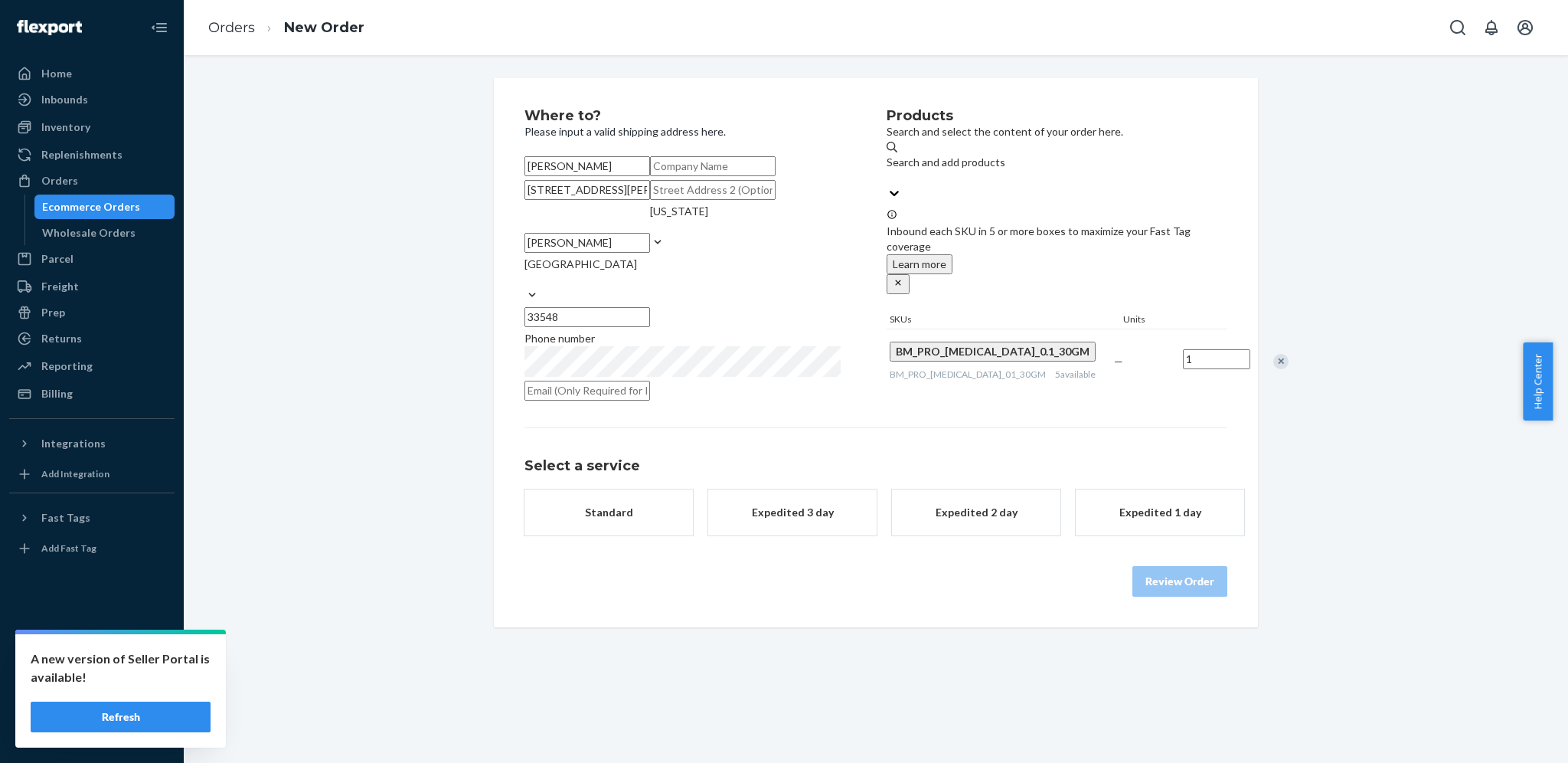
click at [619, 520] on div "Standard" at bounding box center [608, 512] width 123 height 15
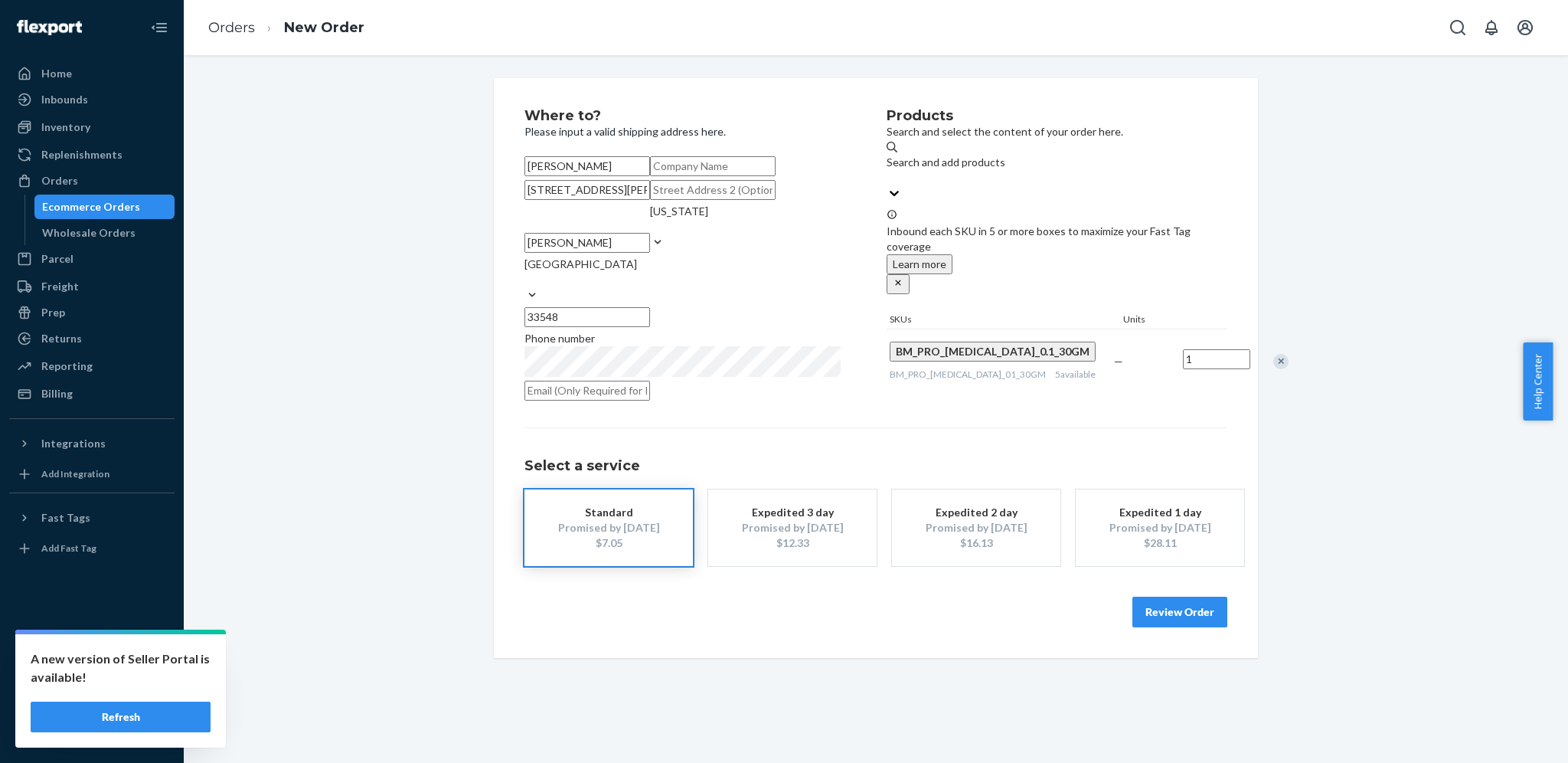
click at [1144, 627] on button "Review Order" at bounding box center [1179, 612] width 95 height 31
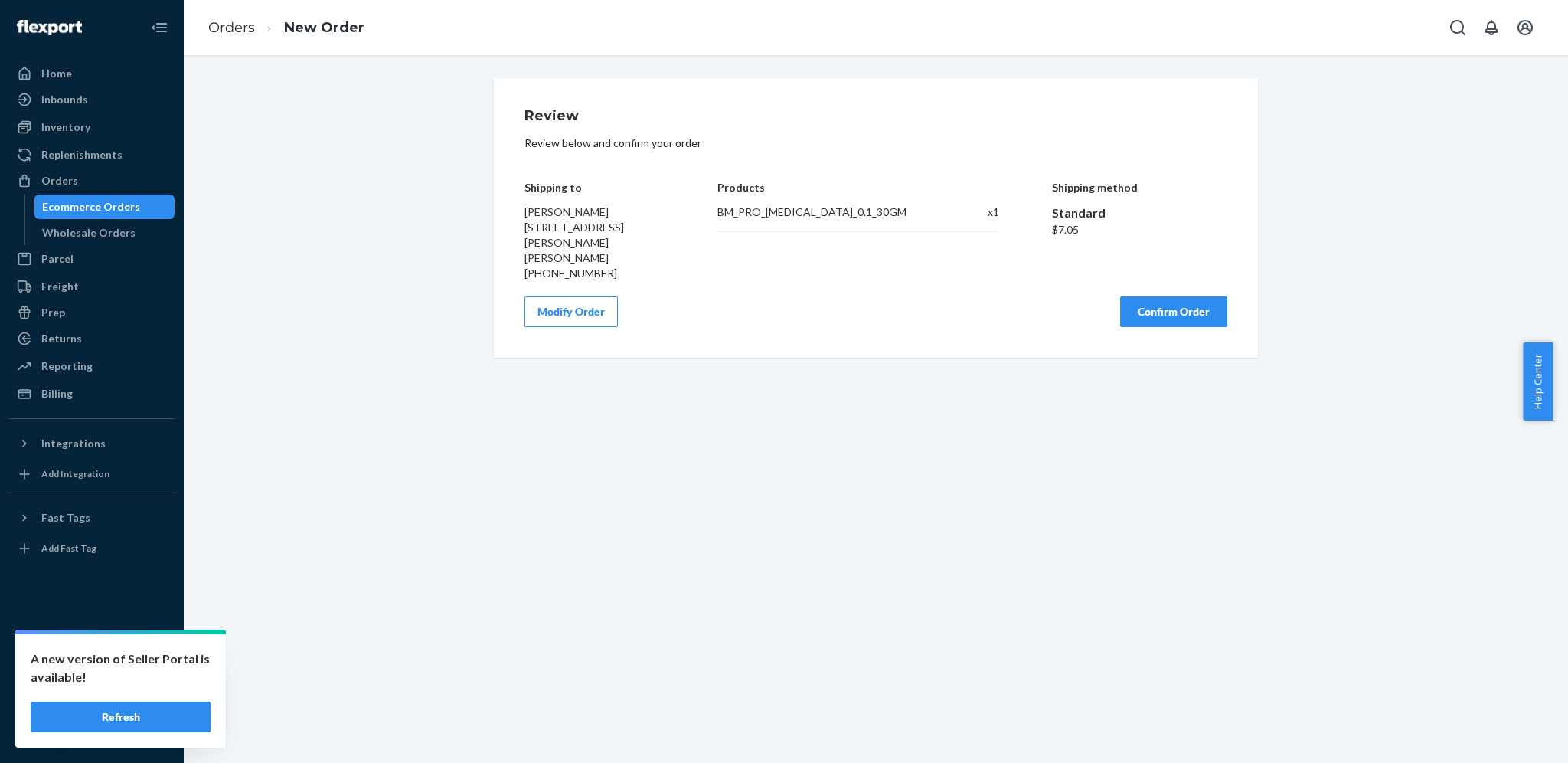
click at [1162, 297] on button "Confirm Order" at bounding box center [1173, 312] width 107 height 31
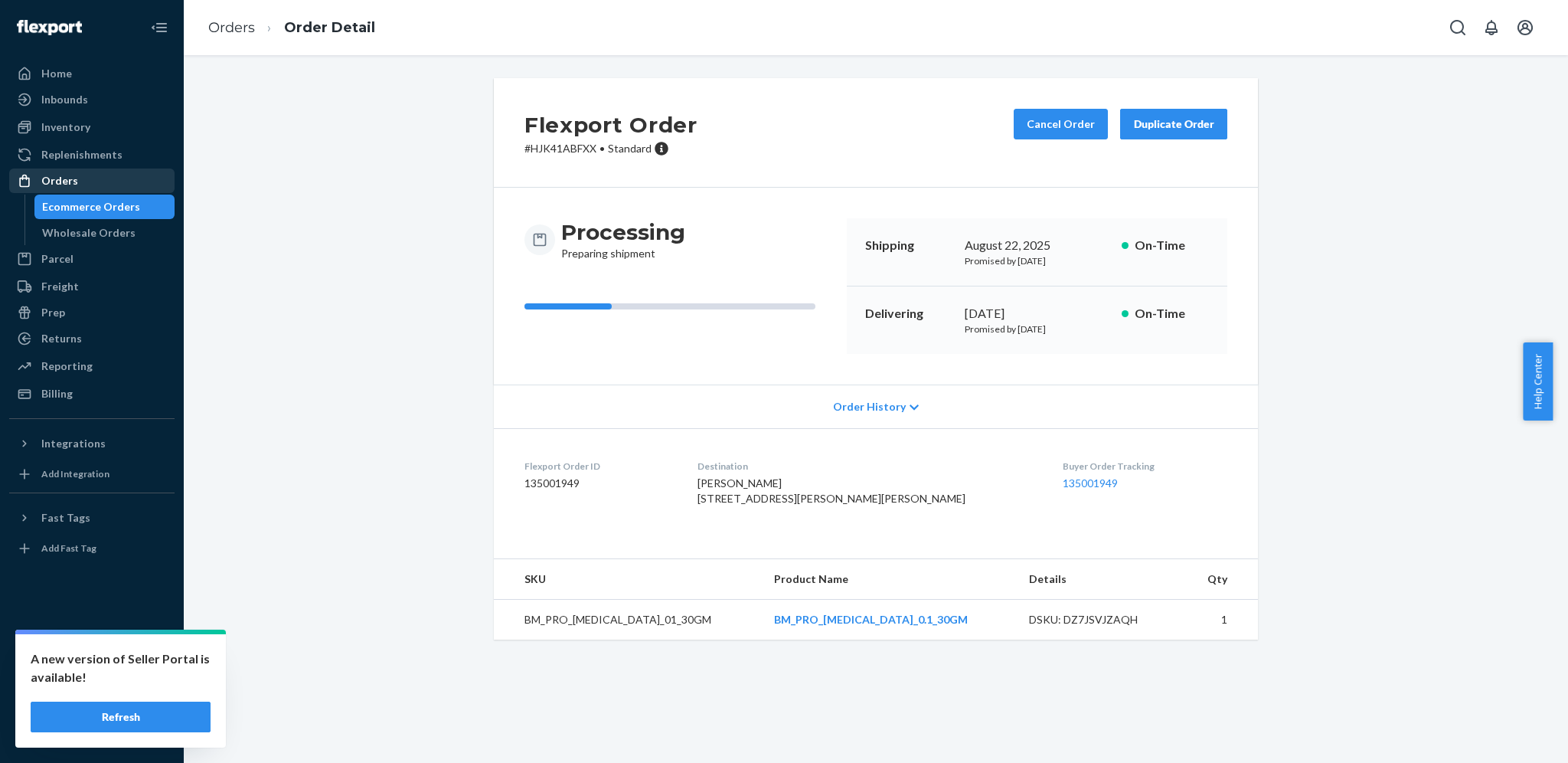
click at [106, 183] on div "Orders" at bounding box center [92, 181] width 162 height 21
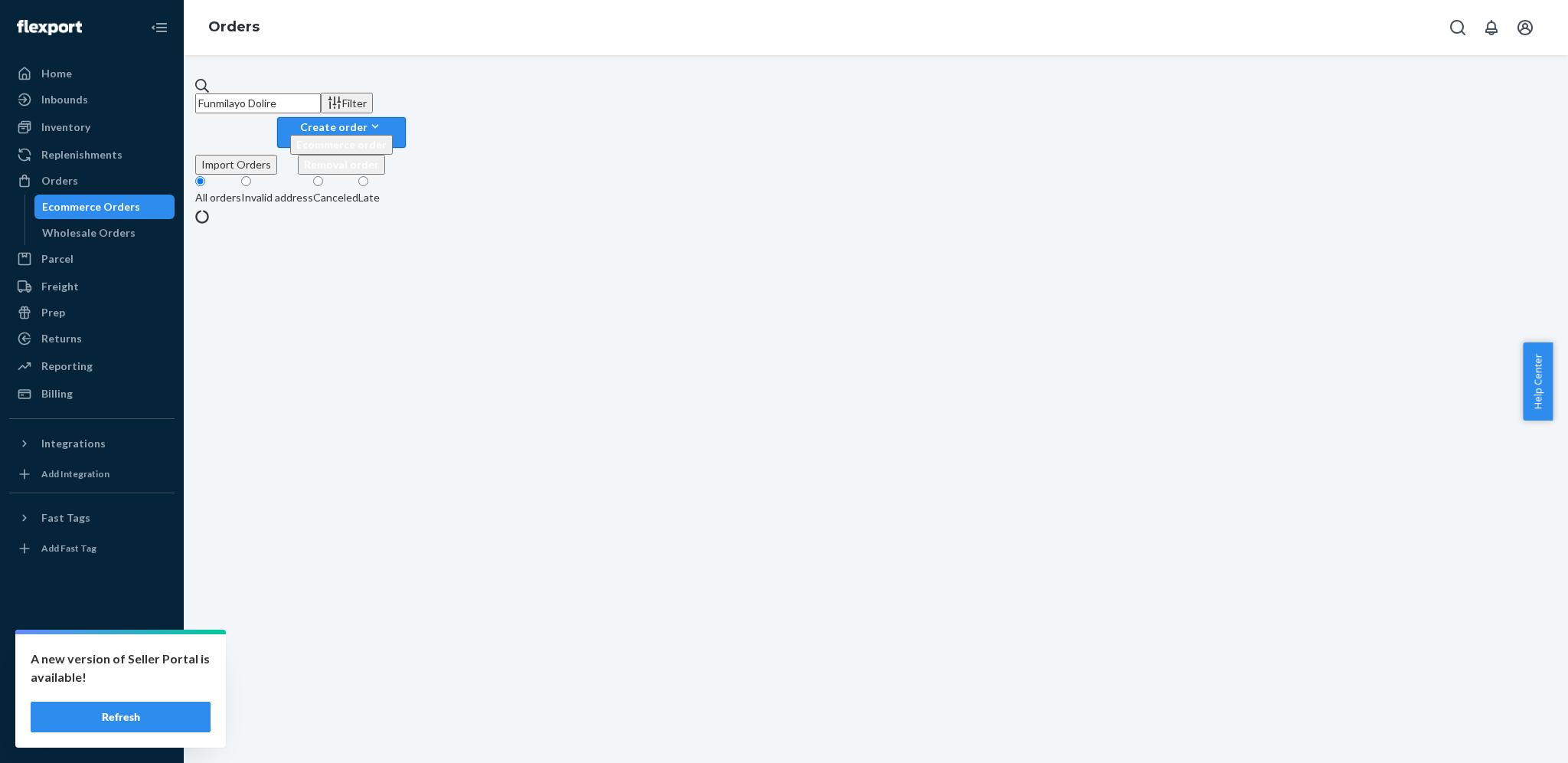
click at [393, 119] on div "Create order" at bounding box center [341, 127] width 102 height 16
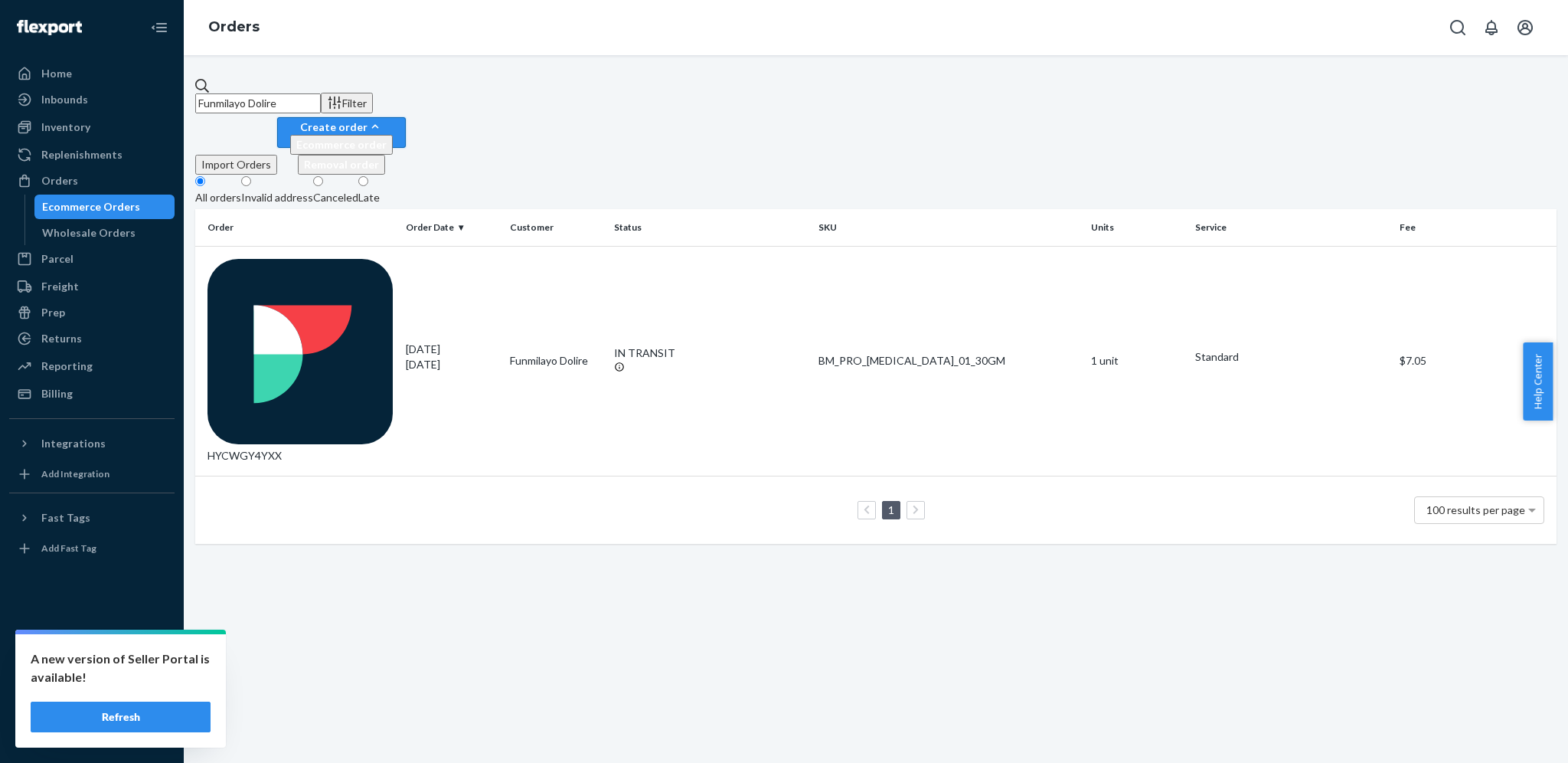
click at [386, 138] on span "Ecommerce order" at bounding box center [342, 144] width 91 height 13
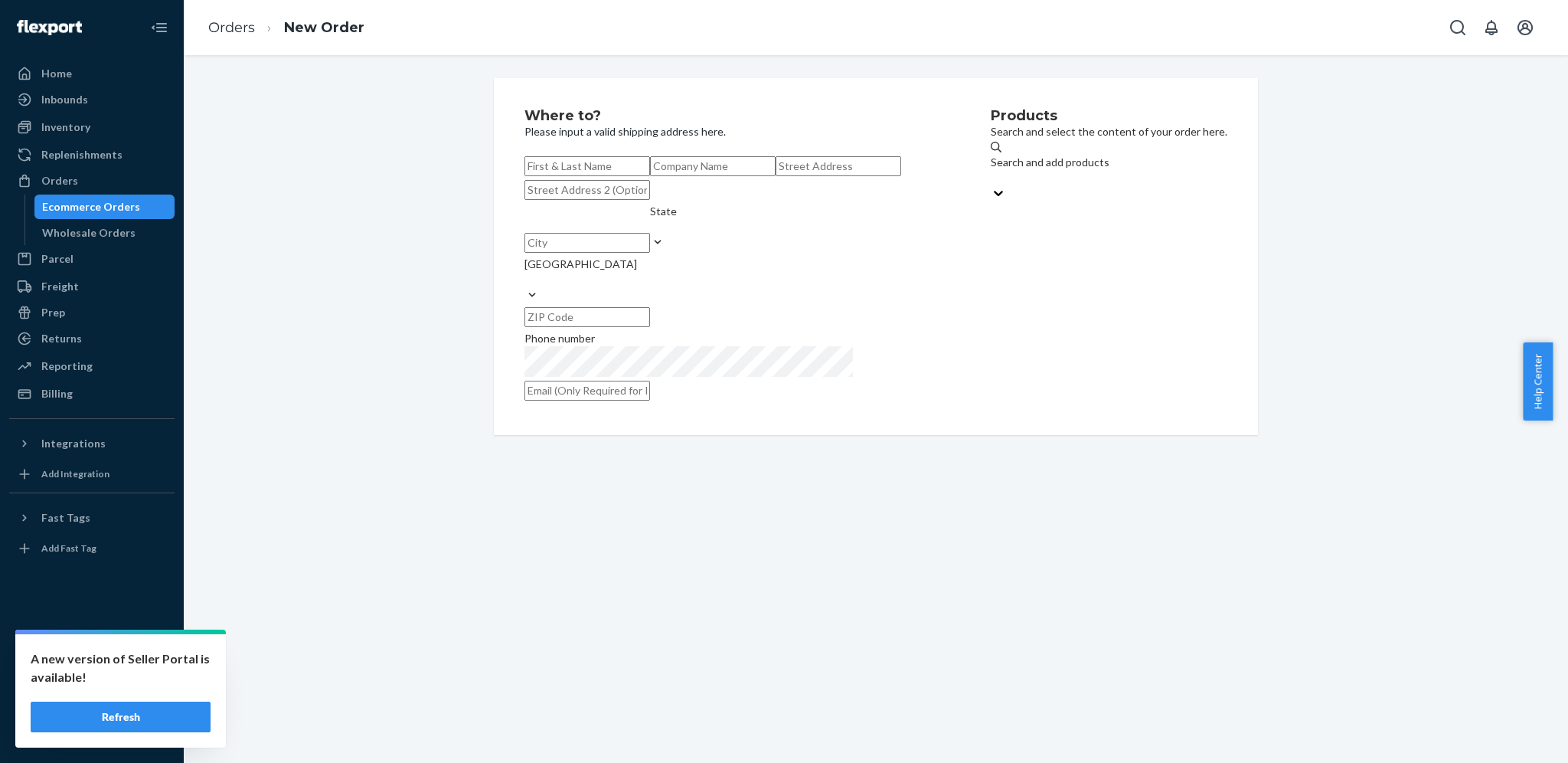
paste input "[PERSON_NAME]"
type input "[PERSON_NAME]"
click at [650, 176] on input "text" at bounding box center [713, 166] width 126 height 20
click at [775, 176] on input "text" at bounding box center [838, 166] width 126 height 20
paste input "HC 3 Box 8020"
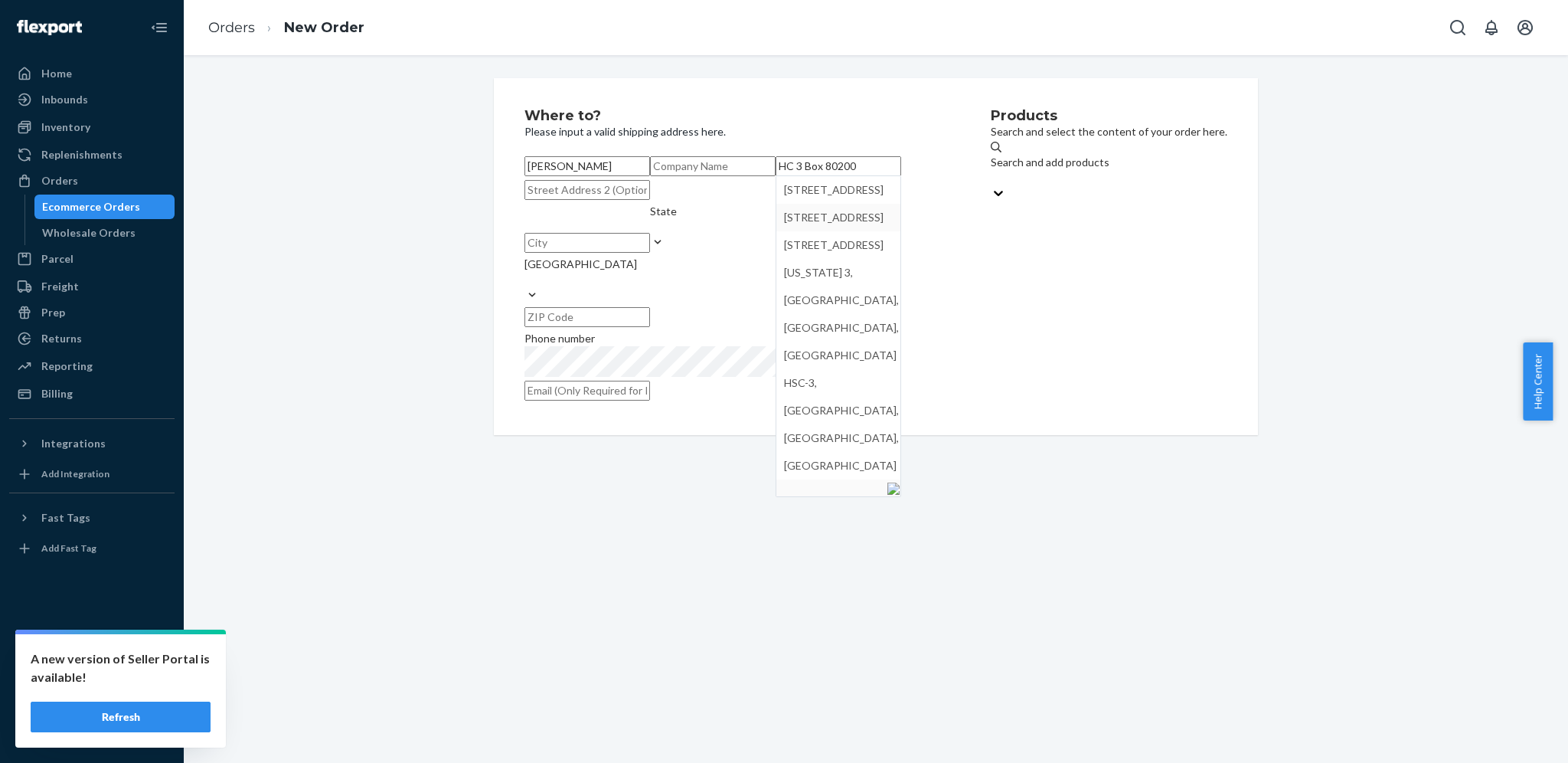
type input "HC 3 Box 80200"
click at [991, 312] on div "Products Search and select the content of your order here. Search and add produ…" at bounding box center [1108, 257] width 237 height 296
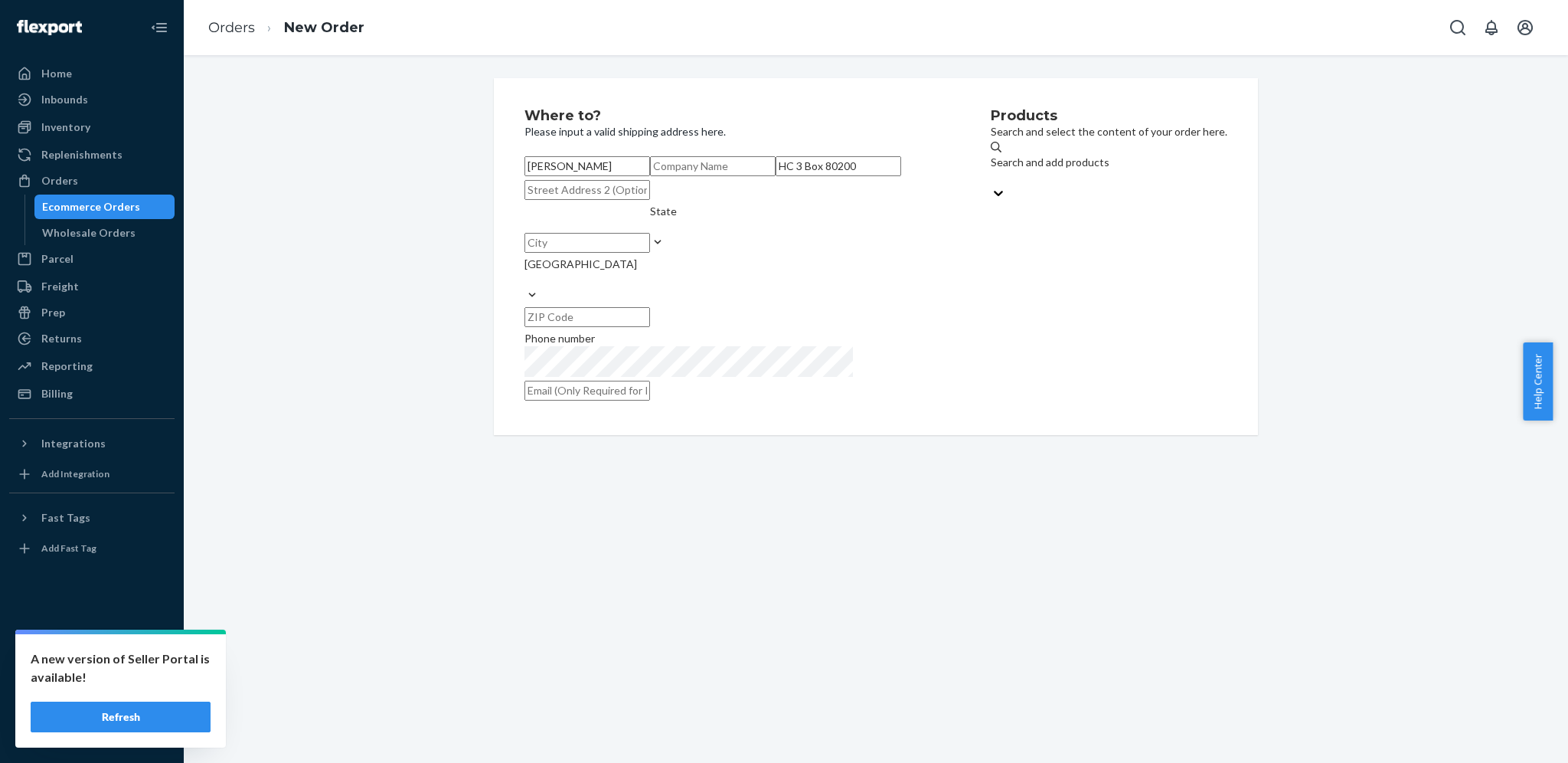
click at [566, 200] on input "text" at bounding box center [587, 189] width 126 height 20
paste input "RD 110 Km 16.8 Centro"
type input "RD 110 Km 16.8 Centro"
click at [552, 253] on input "text" at bounding box center [587, 242] width 126 height 20
type input "Moca"
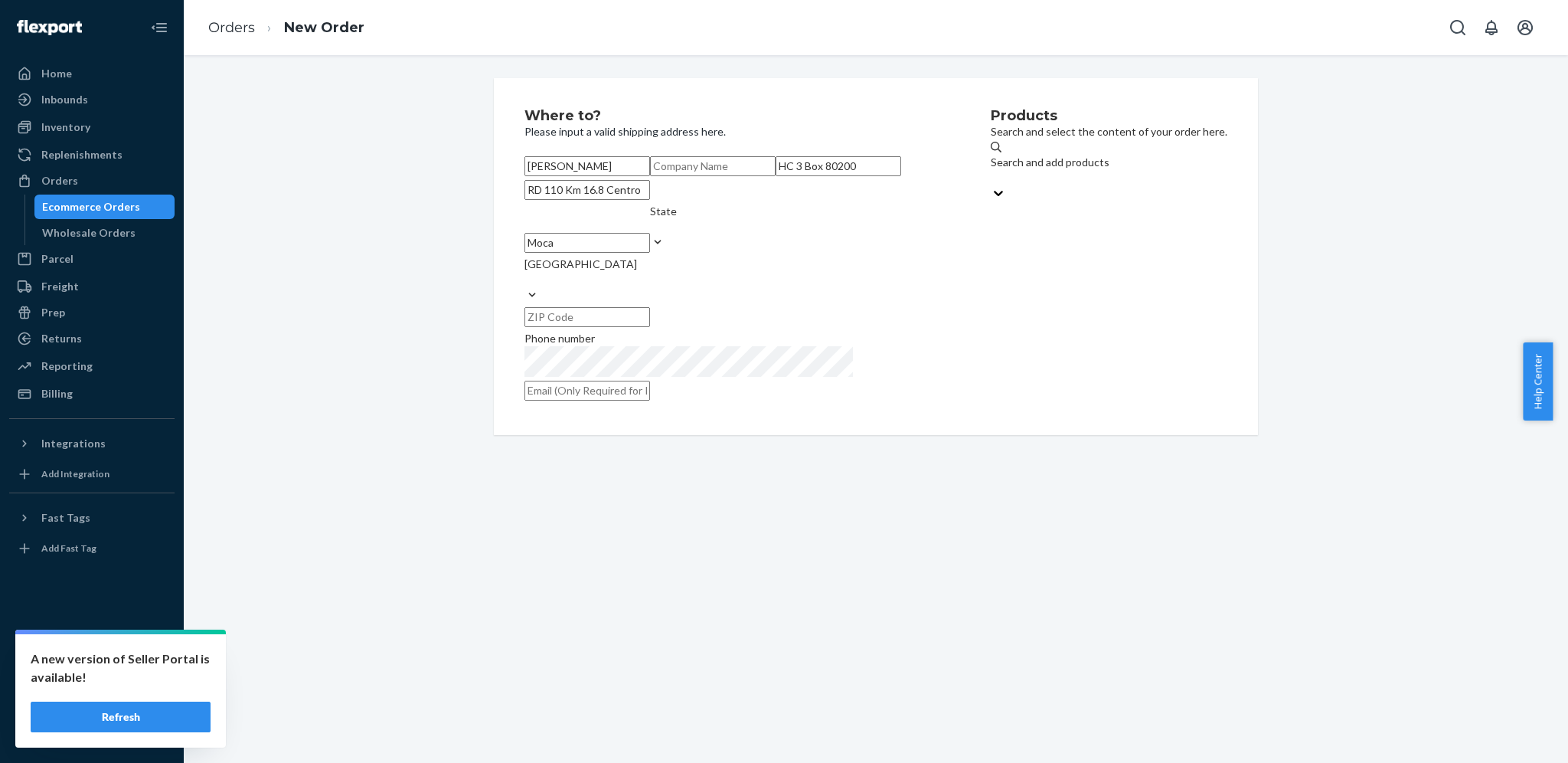
click at [677, 235] on div "State" at bounding box center [663, 219] width 27 height 31
click at [652, 235] on input "State" at bounding box center [651, 227] width 2 height 15
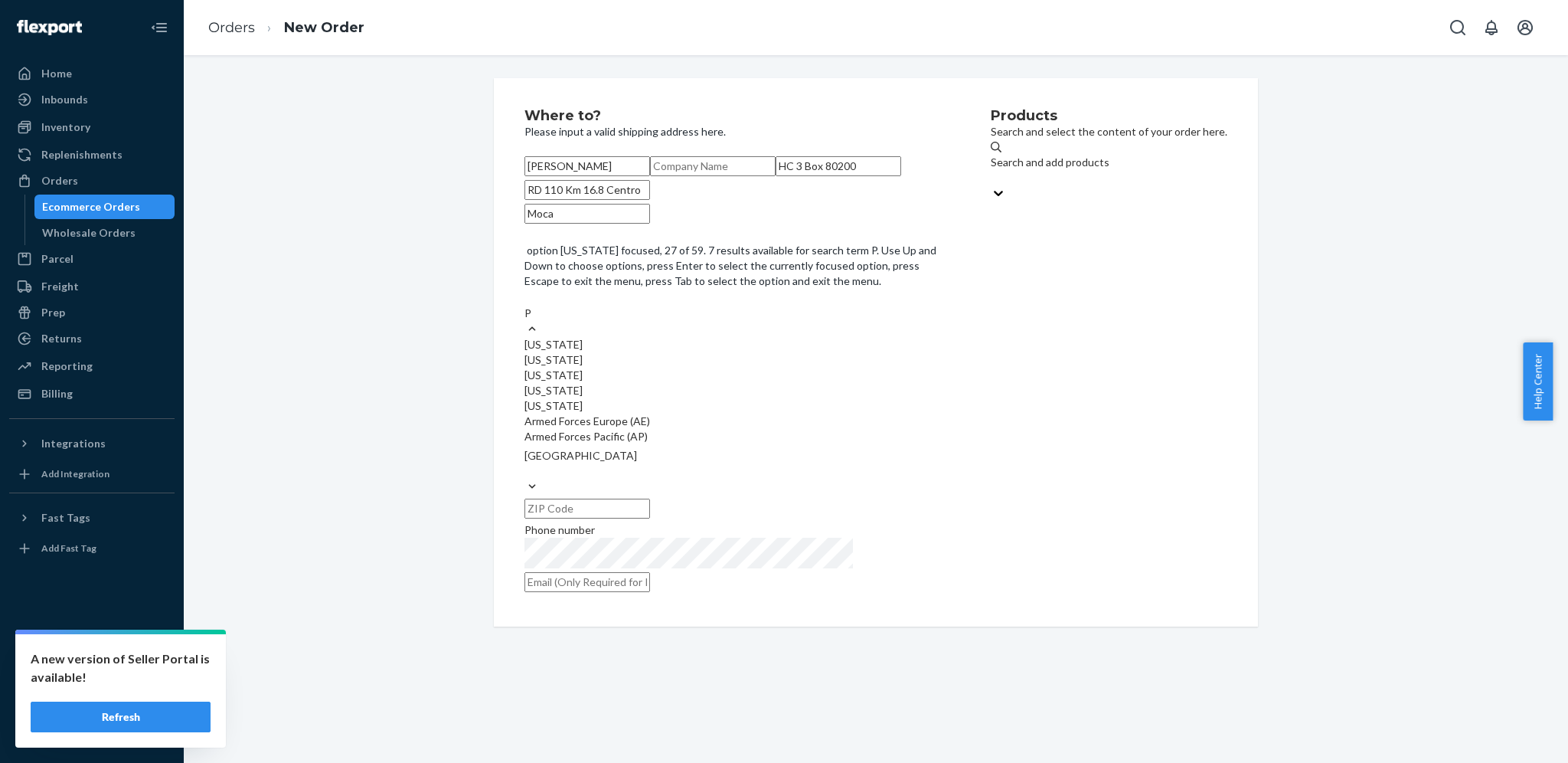
type input "PR"
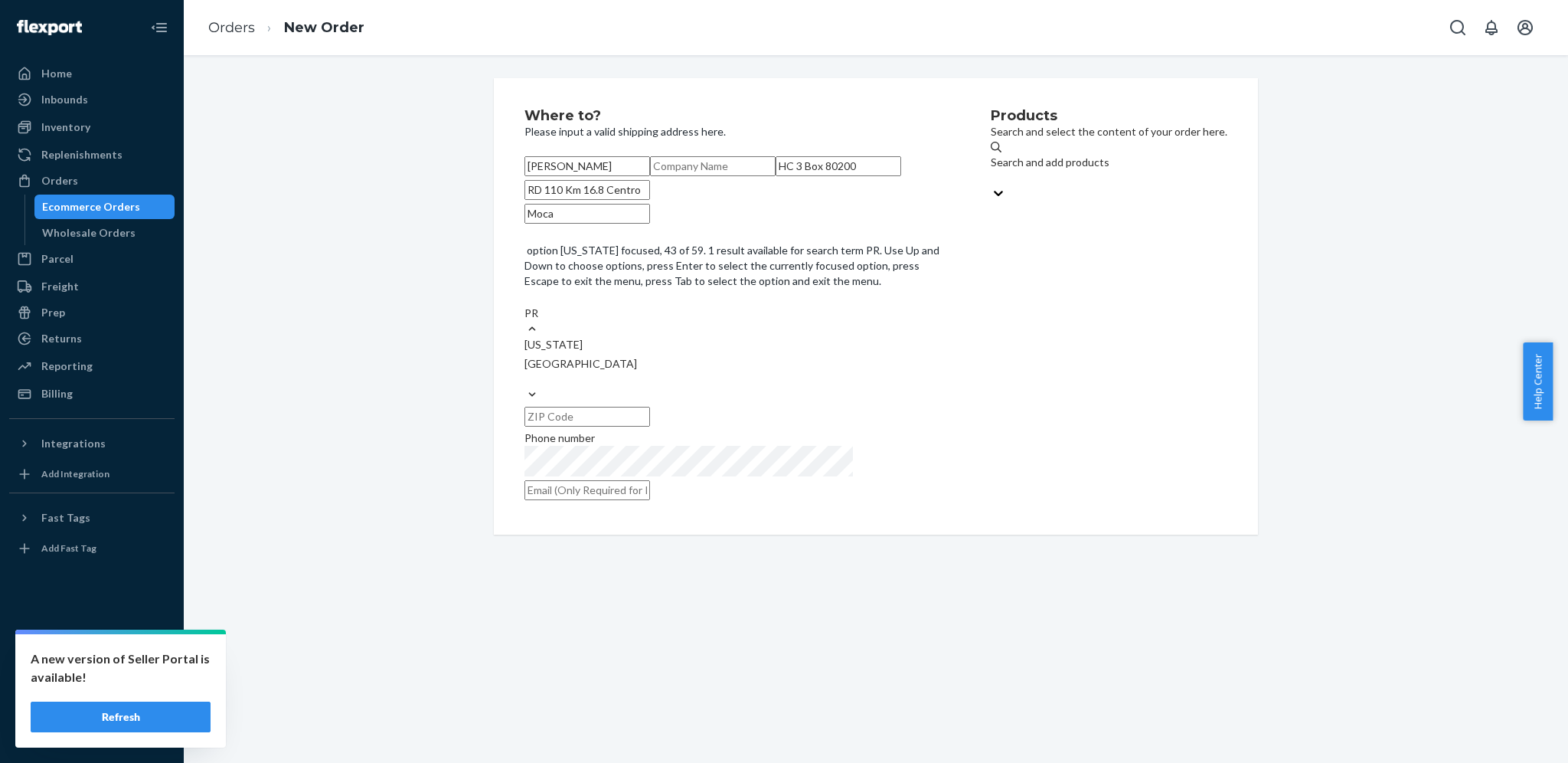
click at [762, 353] on div "[US_STATE]" at bounding box center [734, 345] width 420 height 15
click at [540, 321] on input "PR" at bounding box center [532, 313] width 15 height 15
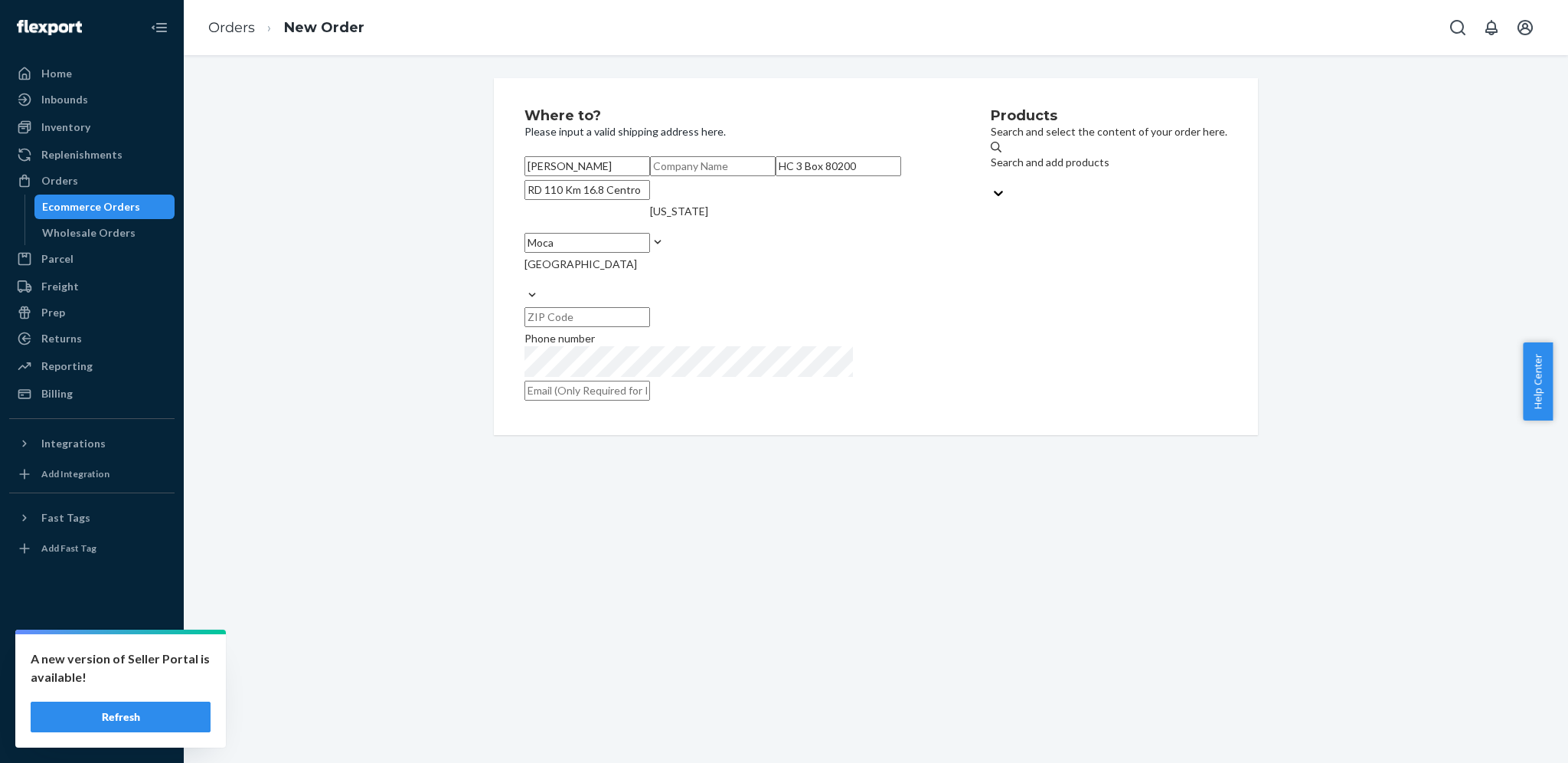
click at [650, 327] on input "text" at bounding box center [587, 317] width 126 height 20
type input "00676"
click at [991, 405] on div "Products Search and select the content of your order here. Search and add produ…" at bounding box center [1108, 257] width 237 height 296
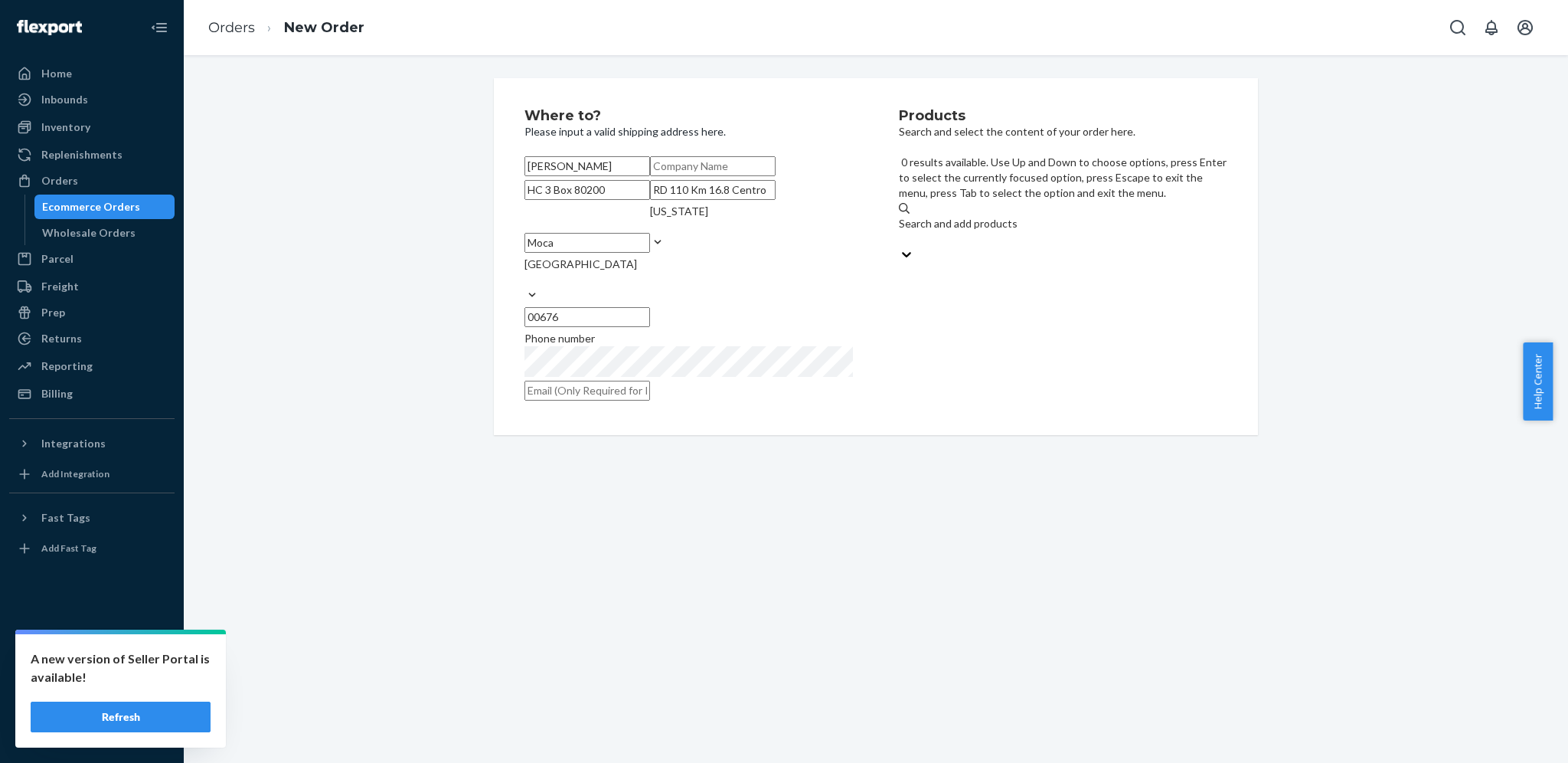
click at [1051, 216] on div "Search and add products" at bounding box center [1063, 232] width 328 height 31
click at [900, 231] on input "0 results available. Use Up and Down to choose options, press Enter to select t…" at bounding box center [900, 239] width 2 height 15
type input "0.1"
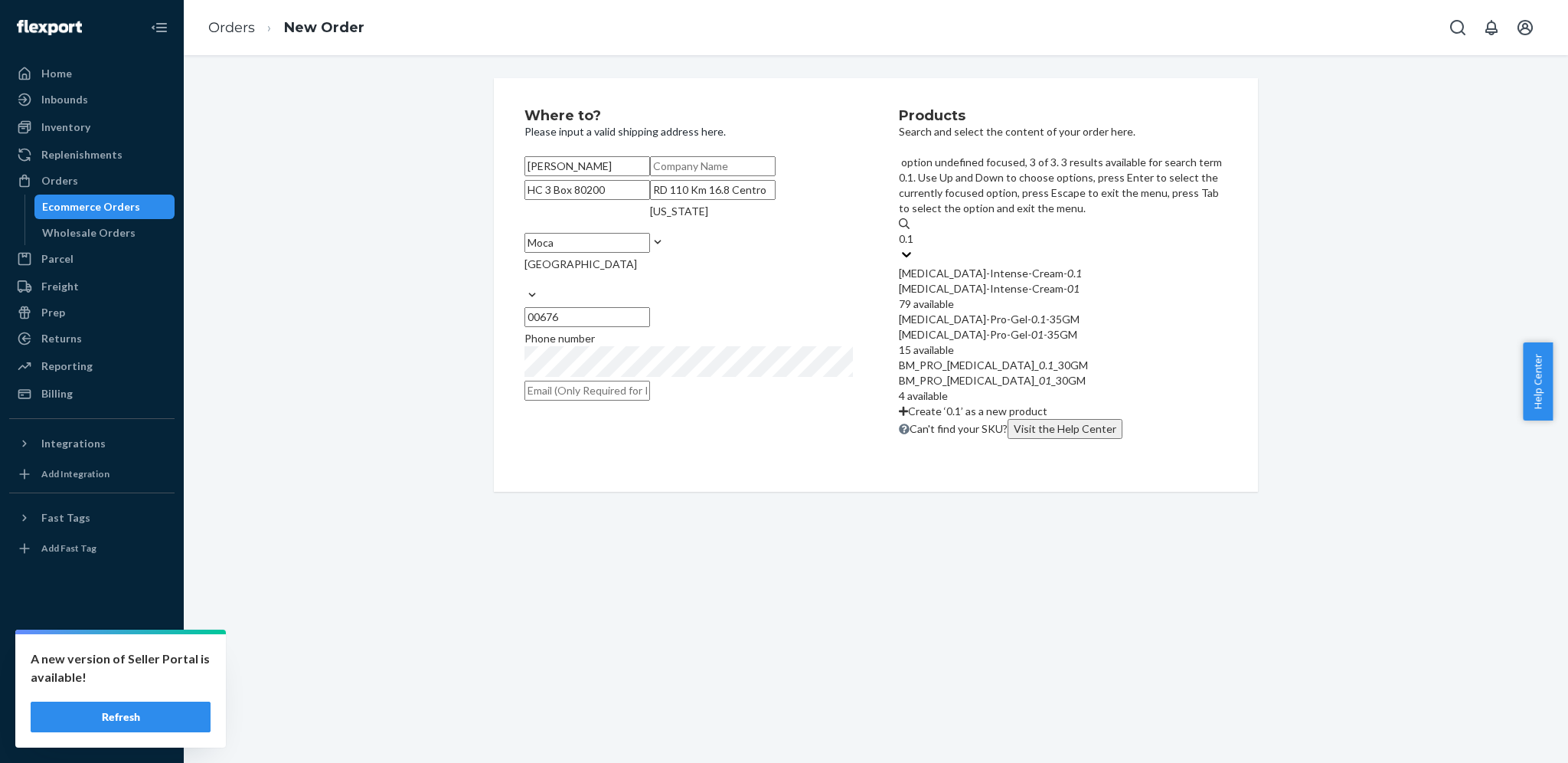
click at [1020, 373] on div "BM_PRO_[MEDICAL_DATA]_ 01 _30GM" at bounding box center [1063, 381] width 328 height 15
click at [914, 246] on input "0.1" at bounding box center [907, 239] width 16 height 15
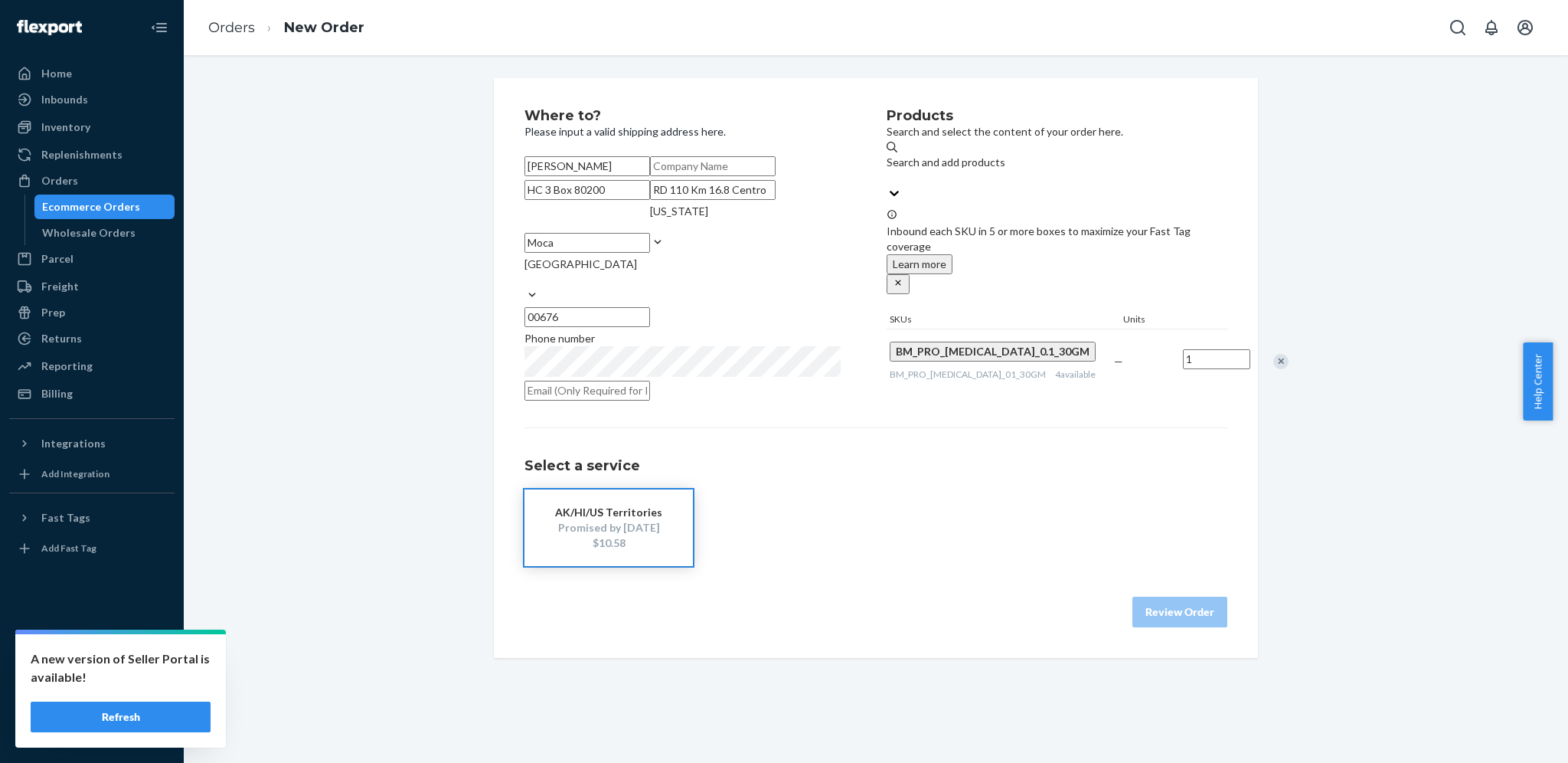
click at [1183, 349] on input "1" at bounding box center [1217, 358] width 68 height 20
type input "2"
click at [618, 535] on div "Promised by [DATE]" at bounding box center [608, 527] width 123 height 15
click at [1180, 627] on button "Review Order" at bounding box center [1179, 612] width 95 height 31
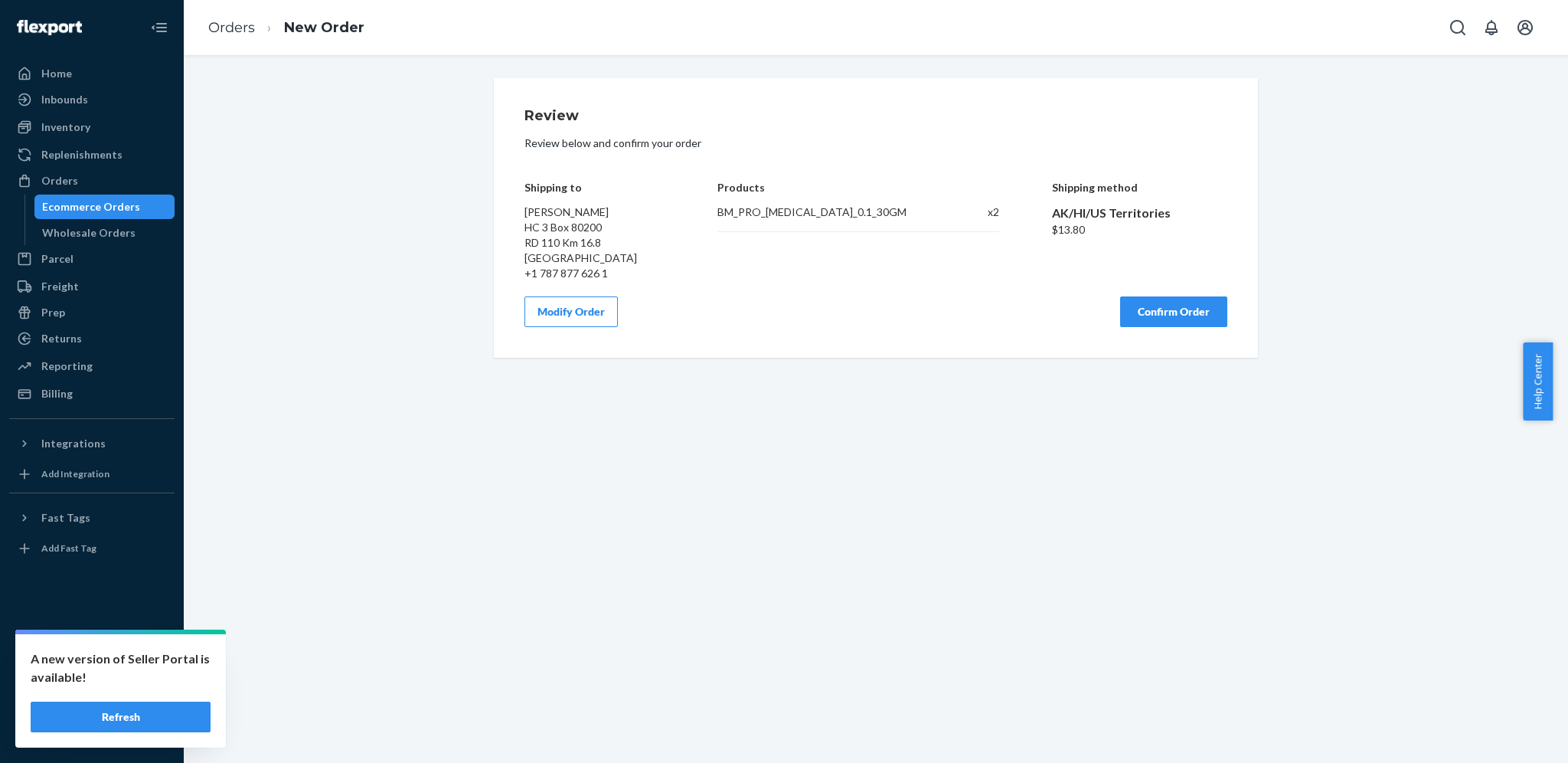
click at [571, 310] on button "Modify Order" at bounding box center [571, 312] width 94 height 31
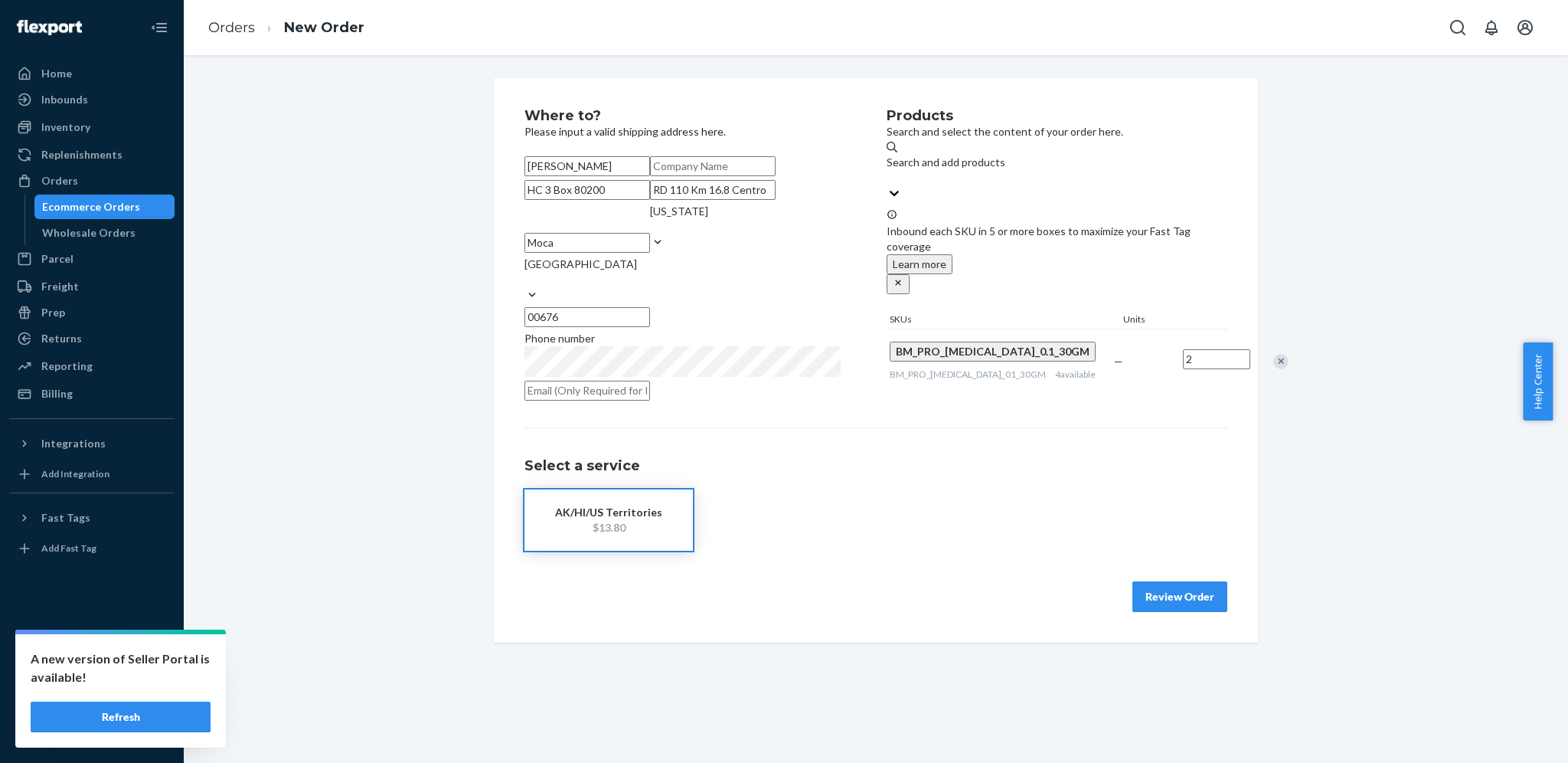
click at [615, 200] on input "HC 3 Box 80200" at bounding box center [587, 189] width 126 height 20
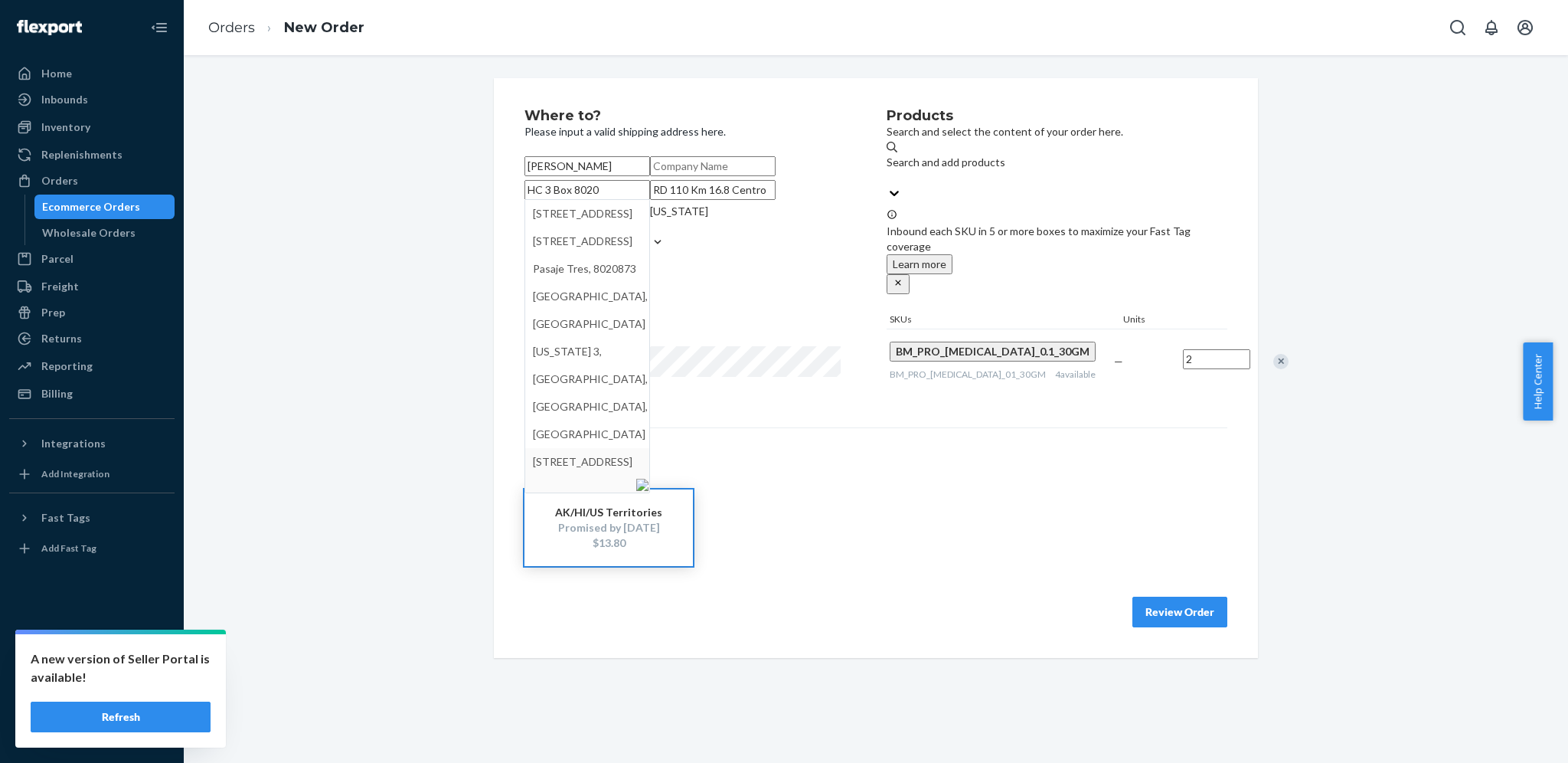
type input "HC 3 Box 8020"
click at [886, 405] on div "Products Search and select the content of your order here. Search and add produ…" at bounding box center [1056, 257] width 341 height 296
click at [1165, 627] on button "Review Order" at bounding box center [1179, 612] width 95 height 31
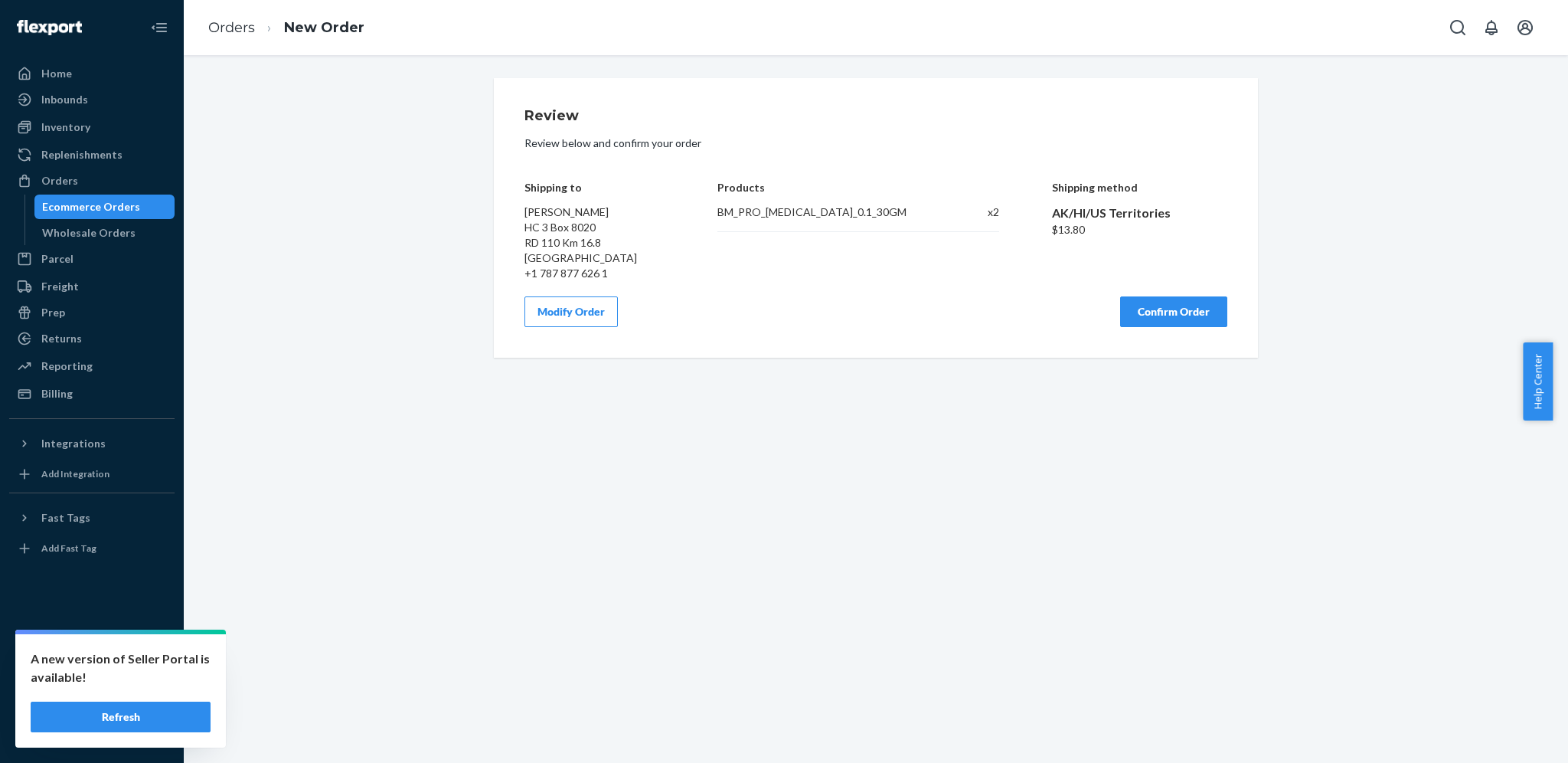
click at [1064, 227] on div "$13.80" at bounding box center [1139, 230] width 176 height 15
copy div "13.80"
click at [902, 320] on div "Modify Order Confirm Order" at bounding box center [876, 312] width 703 height 31
click at [1147, 319] on button "Confirm Order" at bounding box center [1173, 312] width 107 height 31
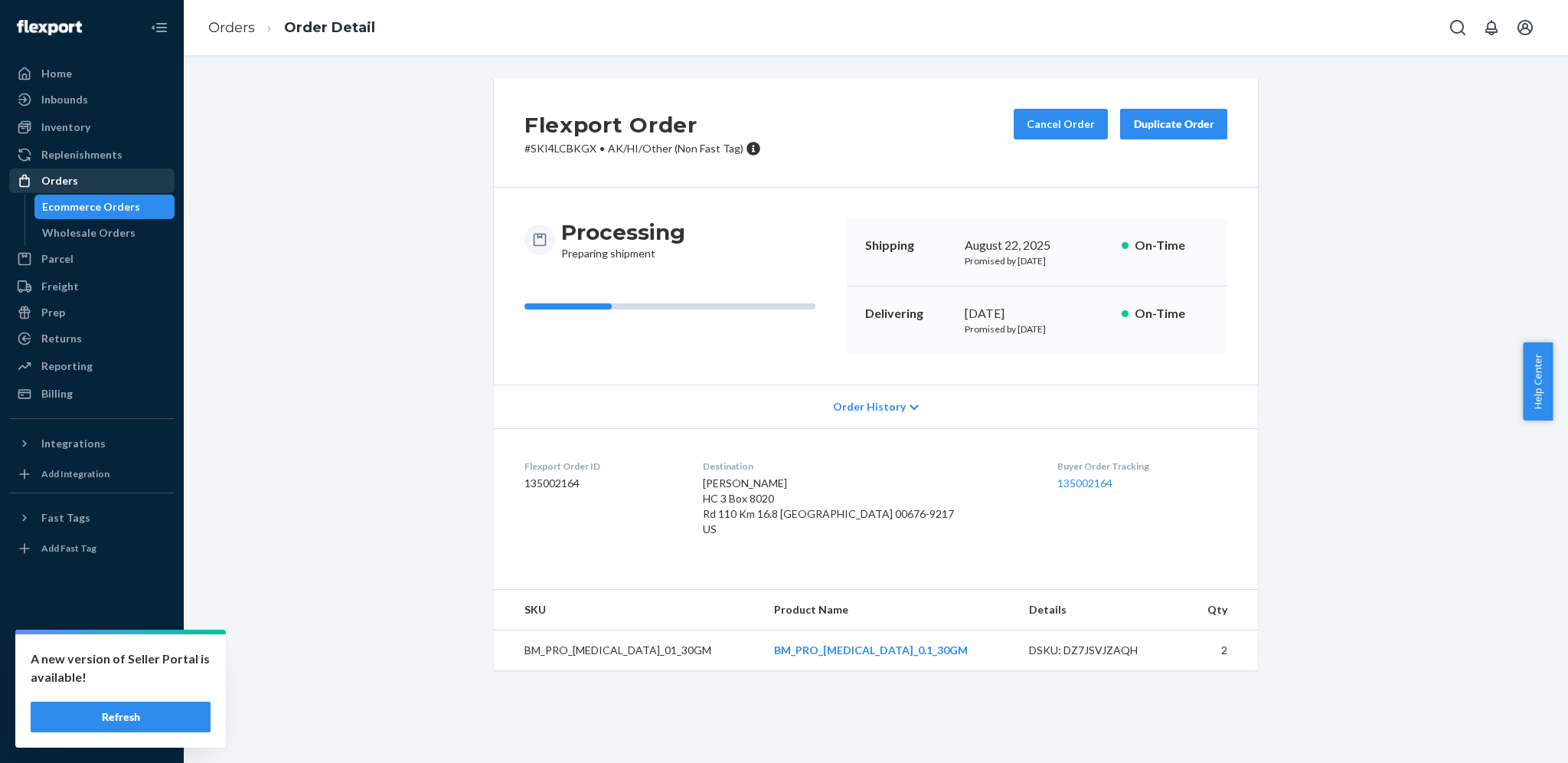
click at [93, 184] on div "Orders" at bounding box center [92, 181] width 162 height 21
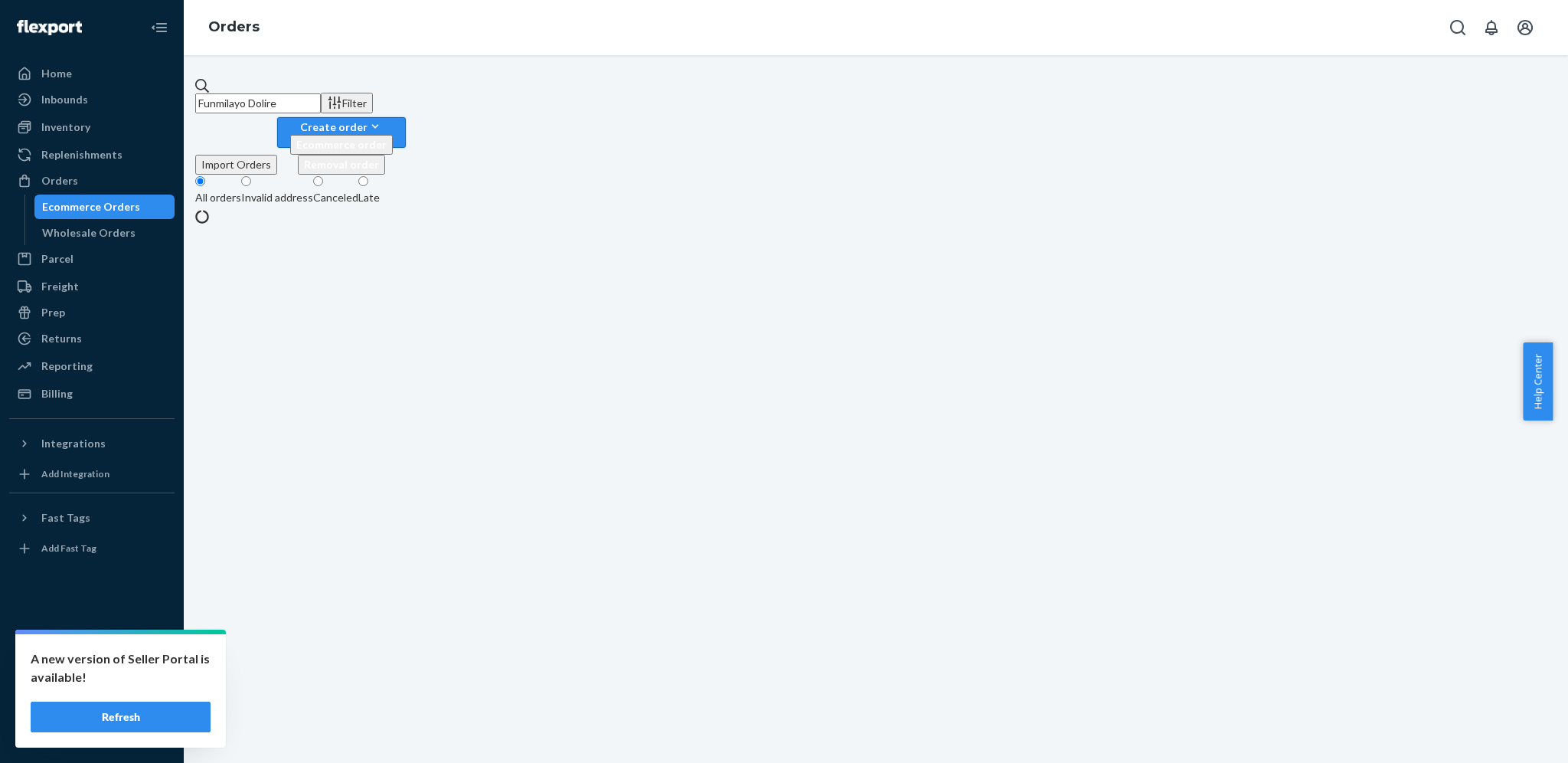
click at [393, 119] on div "Create order" at bounding box center [341, 127] width 102 height 16
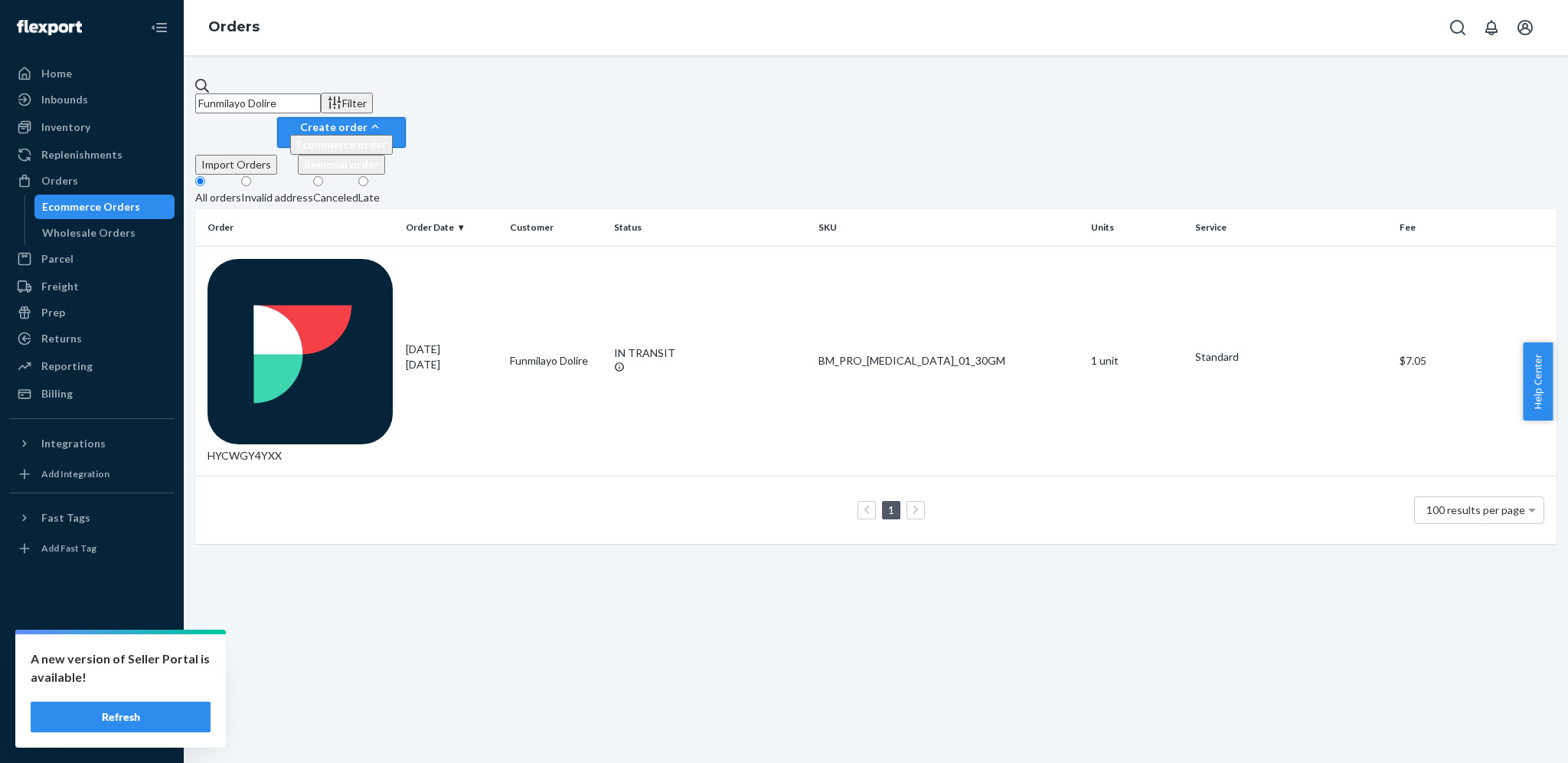
click at [393, 135] on button "Ecommerce order" at bounding box center [341, 145] width 102 height 20
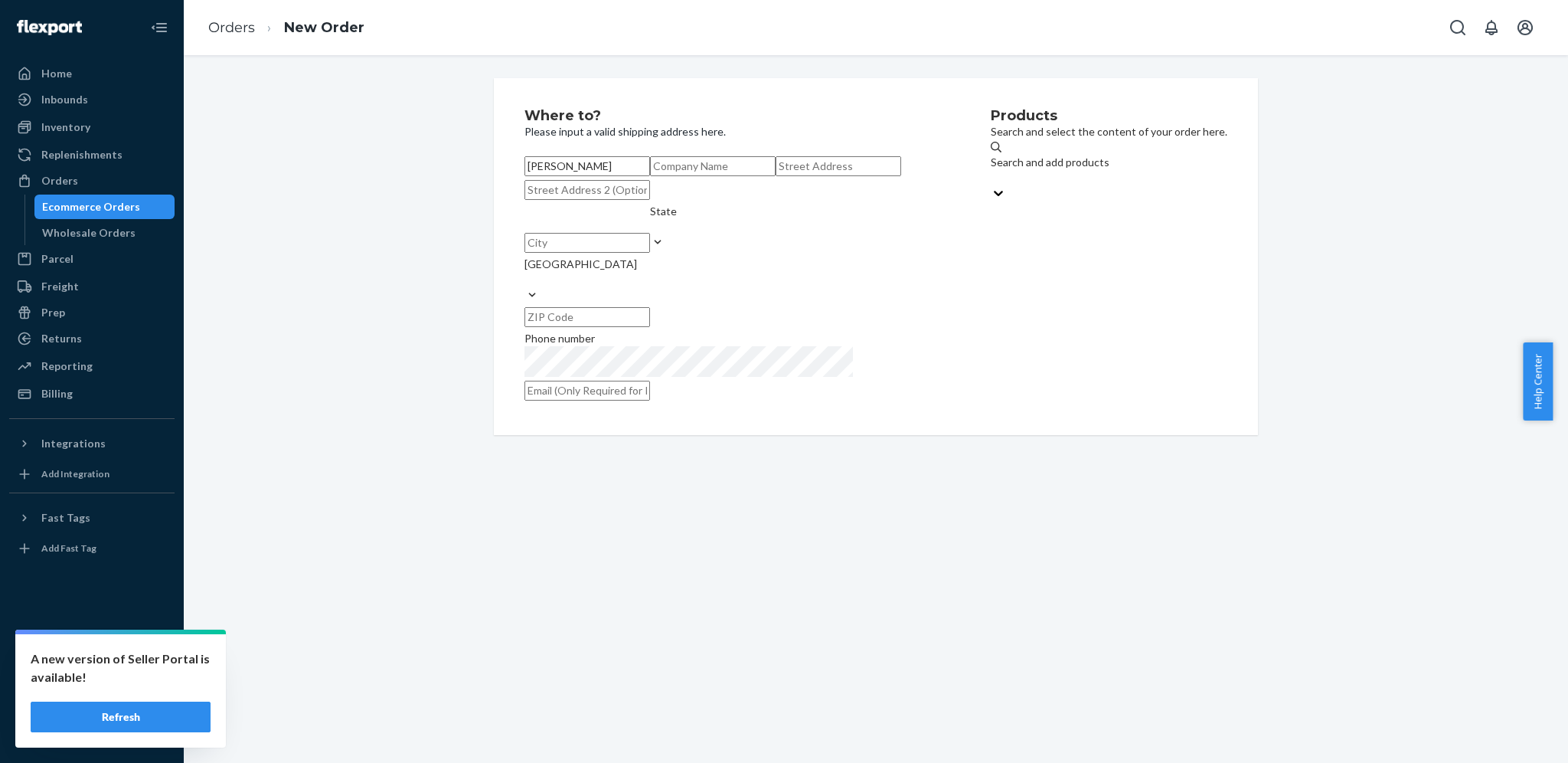
type input "[PERSON_NAME]"
click at [991, 232] on div "Products Search and select the content of your order here. Search and add produ…" at bounding box center [1108, 257] width 237 height 296
click at [775, 176] on input "text" at bounding box center [838, 166] width 126 height 20
paste input "[STREET_ADDRESS]"
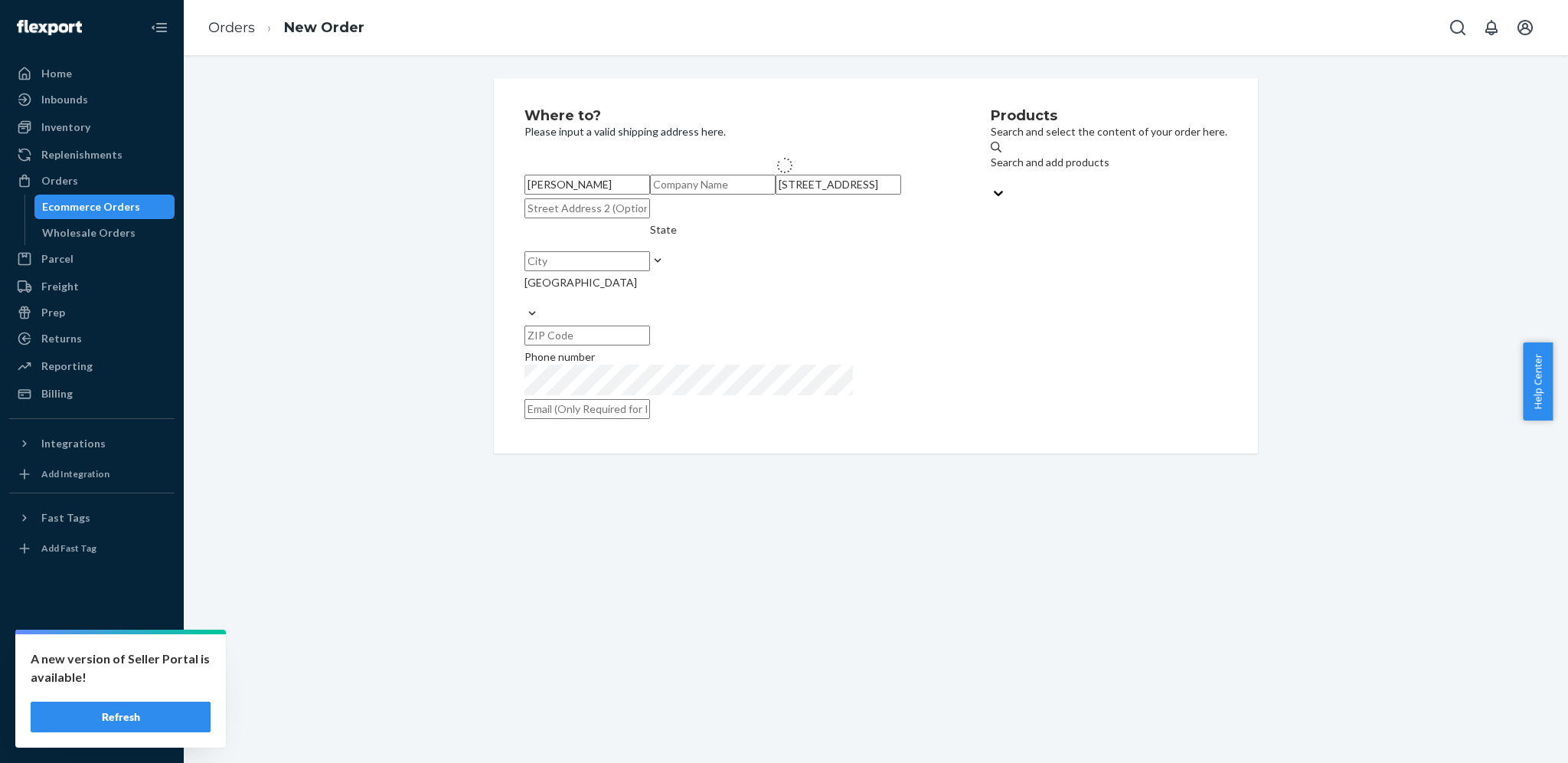
type input "[STREET_ADDRESS]"
type input "[GEOGRAPHIC_DATA]"
type input "93313"
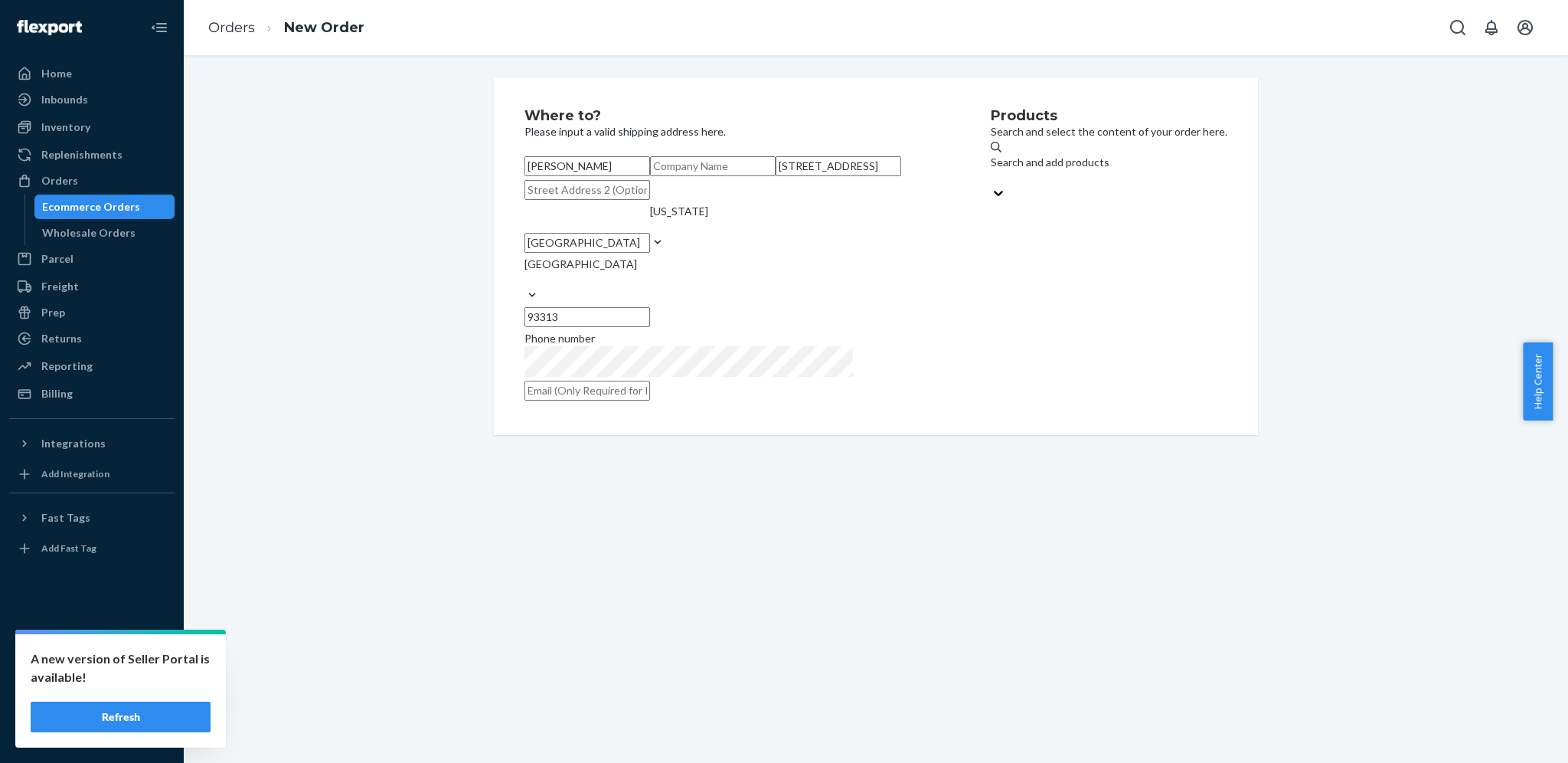
click at [888, 405] on div "Where to? Please input a valid shipping address here. [PERSON_NAME] [STREET_ADD…" at bounding box center [757, 257] width 466 height 296
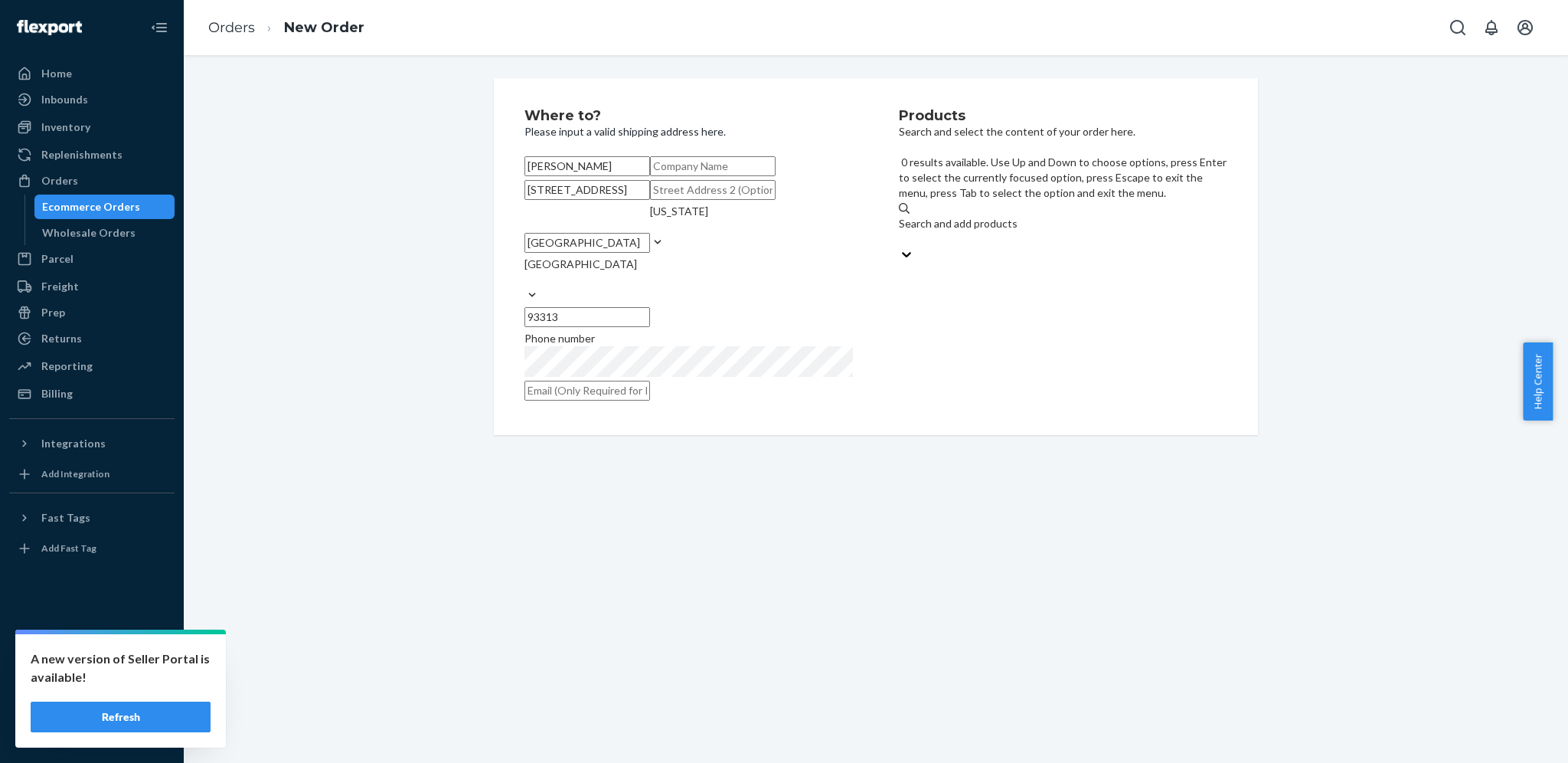
click at [1017, 216] on div "Search and add products" at bounding box center [1063, 224] width 328 height 15
click at [900, 231] on input "0 results available. Use Up and Down to choose options, press Enter to select t…" at bounding box center [900, 239] width 2 height 15
type input "0.1"
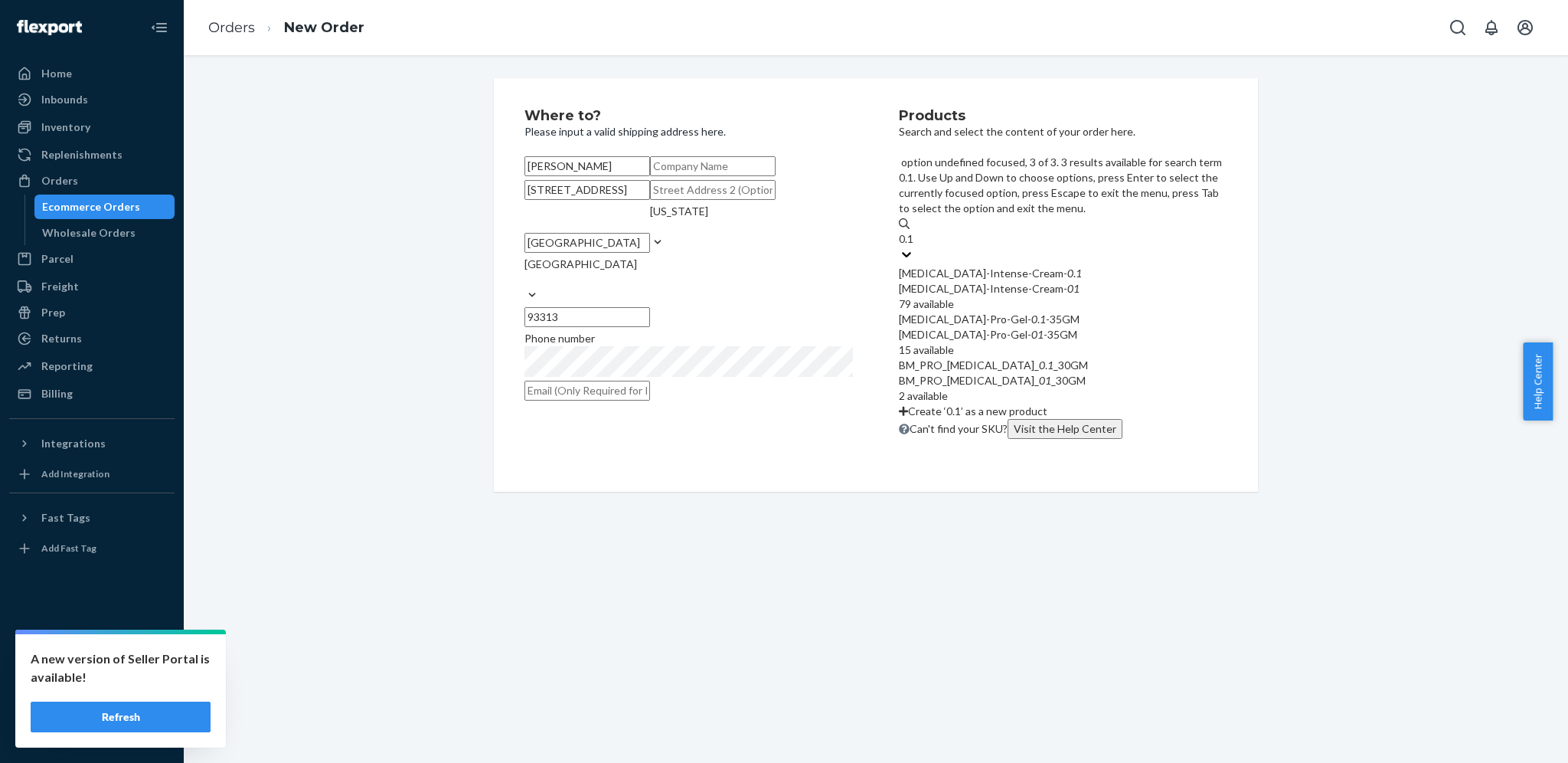
click at [1014, 357] on div "BM_PRO_[MEDICAL_DATA]_ 0 . 1 _30GM" at bounding box center [1063, 365] width 328 height 15
click at [914, 246] on input "0.1" at bounding box center [907, 239] width 16 height 15
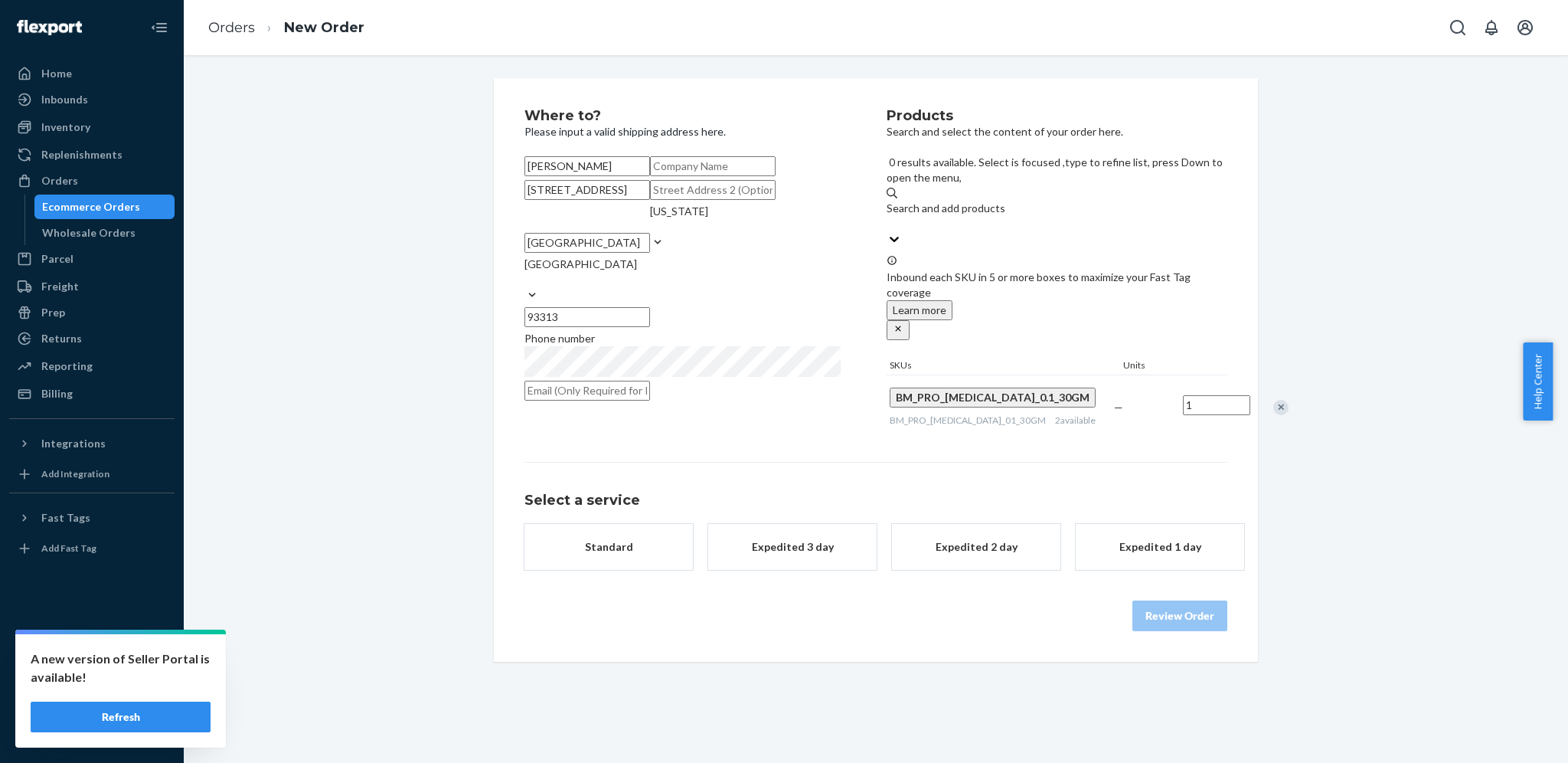
click at [646, 570] on button "Standard" at bounding box center [608, 547] width 168 height 46
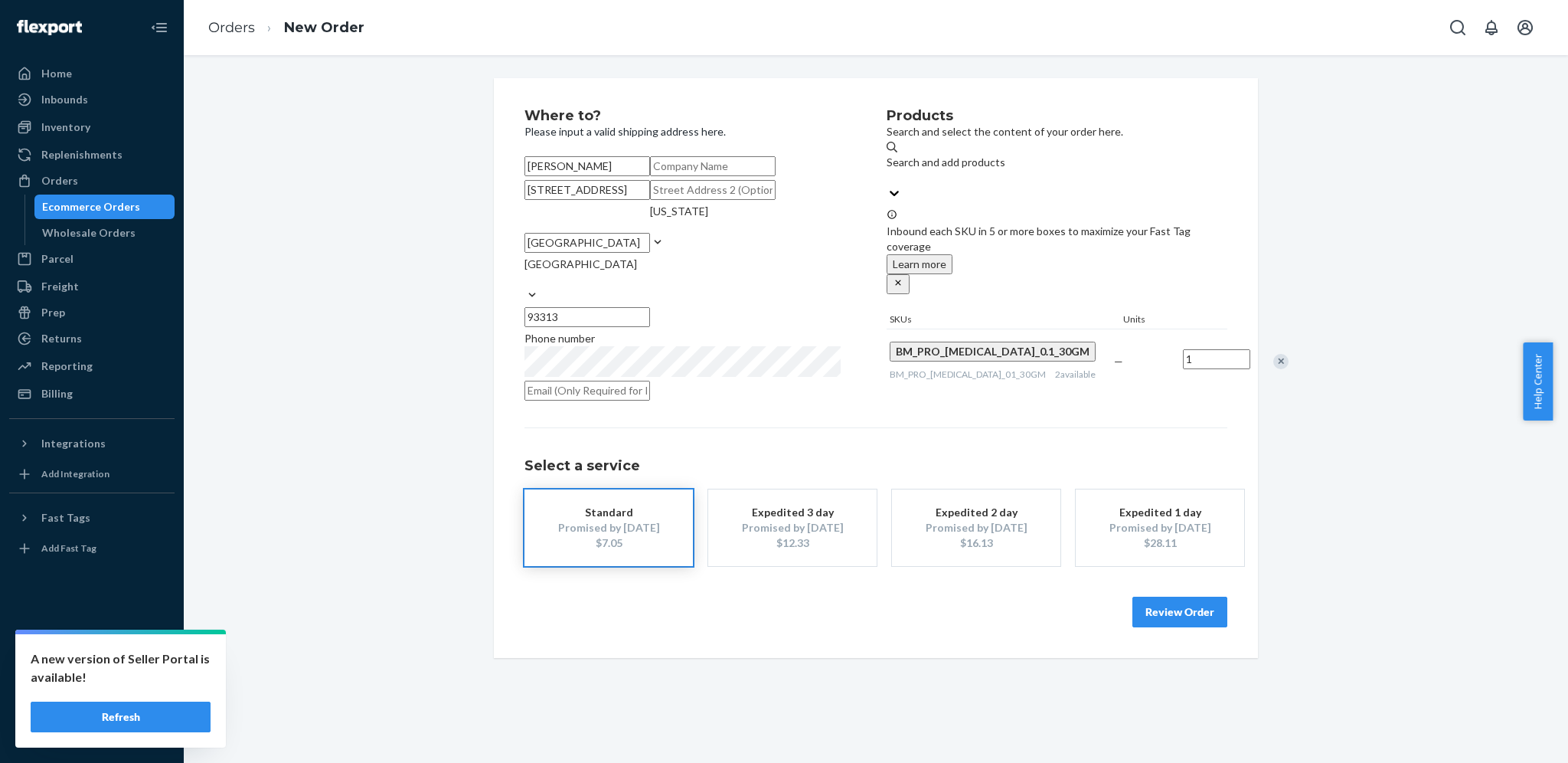
click at [1153, 627] on button "Review Order" at bounding box center [1179, 612] width 95 height 31
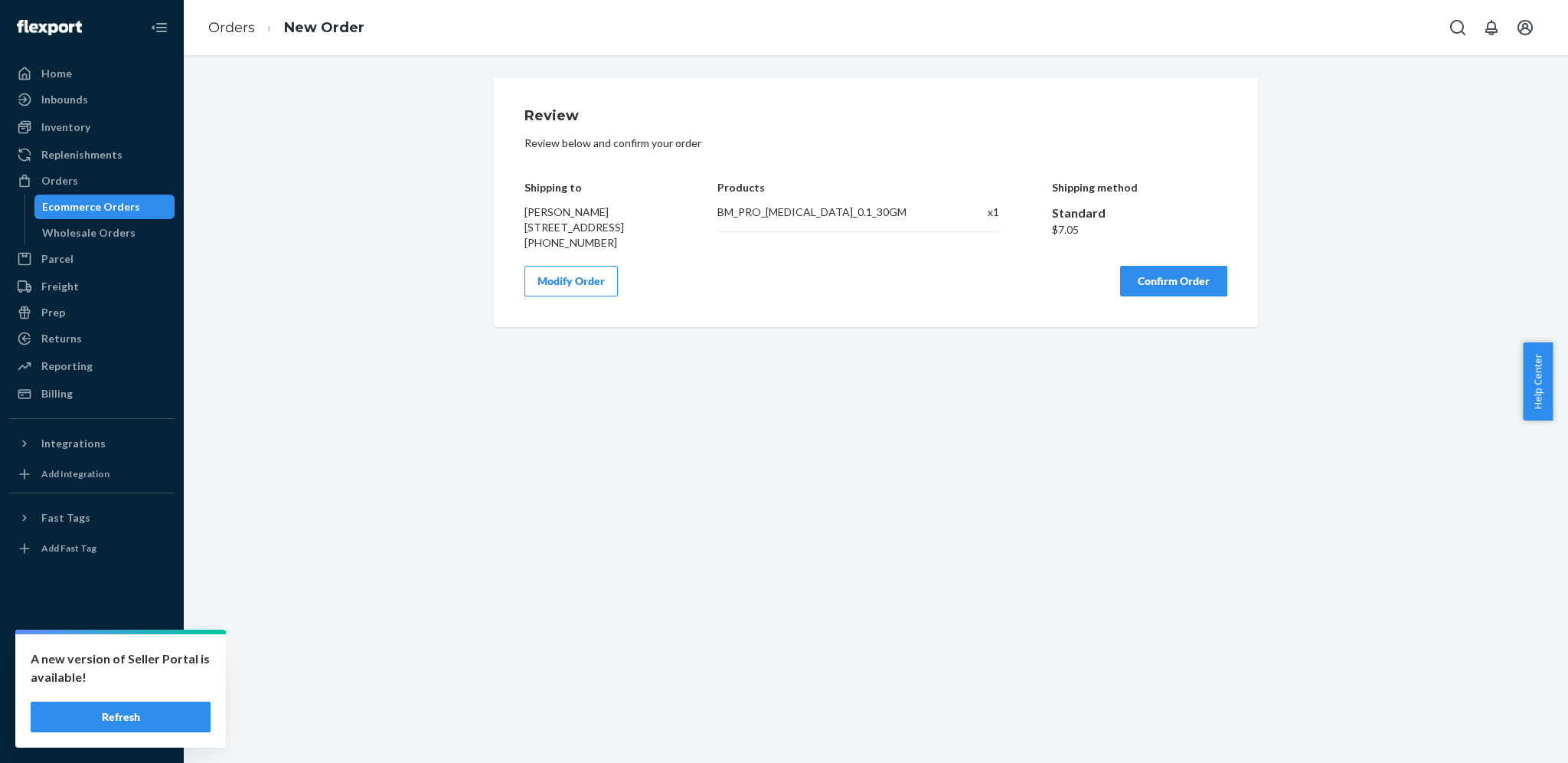
click at [1055, 235] on div "$7.05" at bounding box center [1139, 230] width 176 height 15
copy div "7.05"
click at [806, 324] on div "Review Review below and confirm your order Shipping to [PERSON_NAME] [STREET_AD…" at bounding box center [875, 203] width 764 height 249
click at [1133, 297] on button "Confirm Order" at bounding box center [1173, 281] width 107 height 31
